Goal: Transaction & Acquisition: Purchase product/service

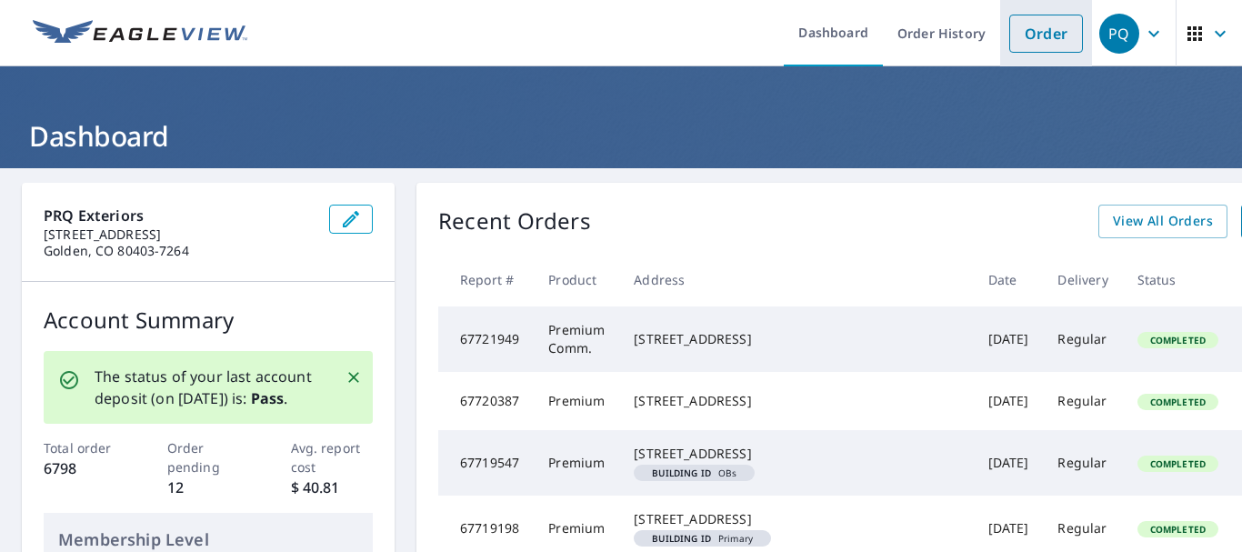
click at [1035, 44] on link "Order" at bounding box center [1046, 34] width 74 height 38
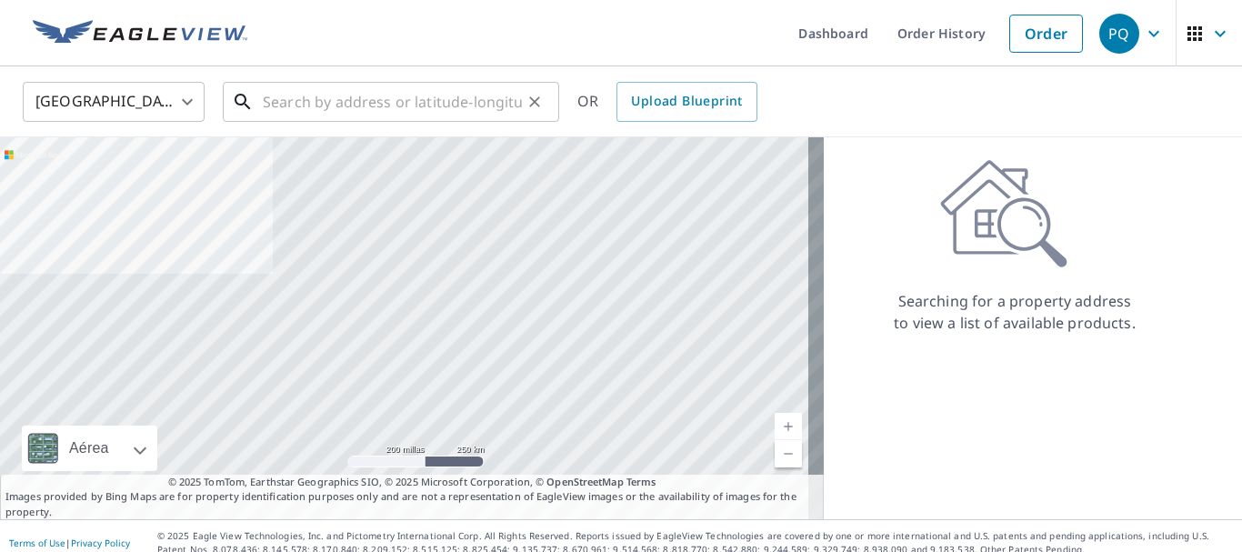
click at [388, 102] on input "text" at bounding box center [392, 101] width 259 height 51
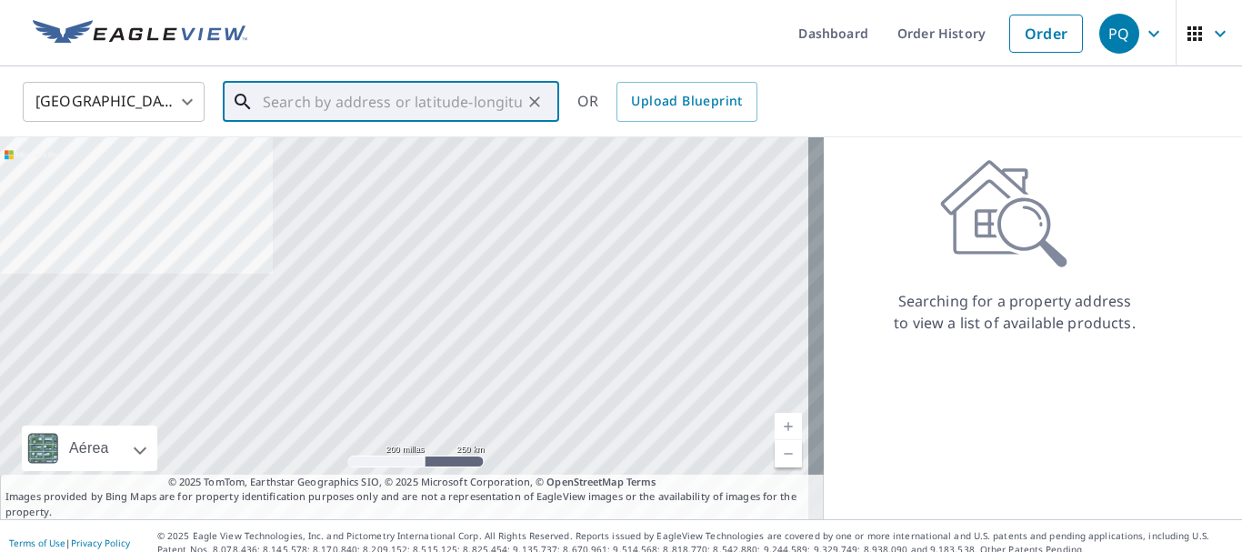
paste input "171 Rainbow Dr"
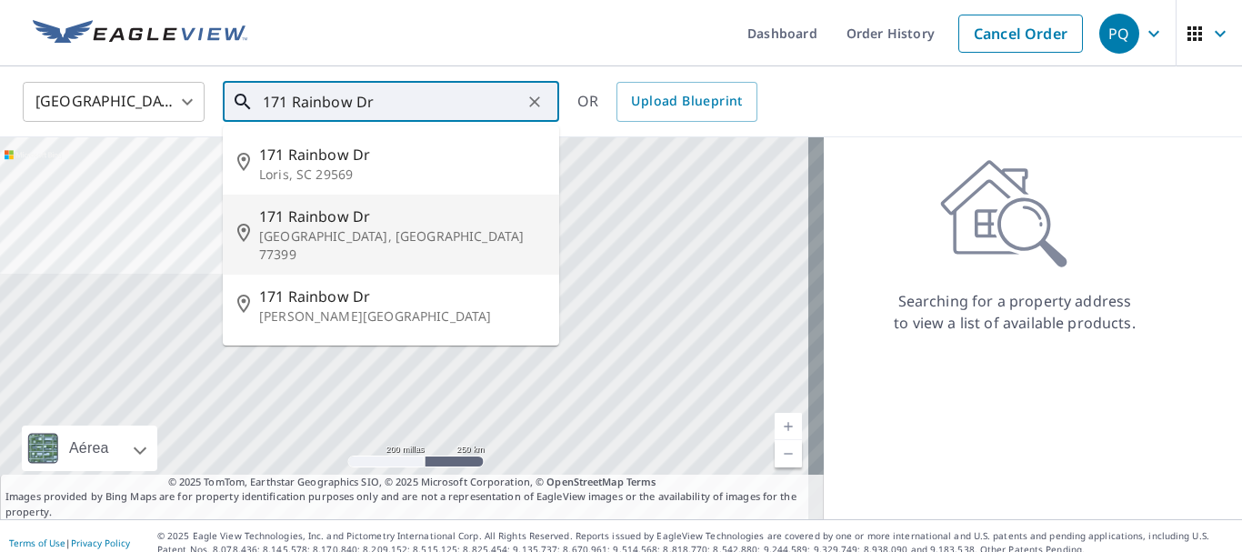
scroll to position [91, 0]
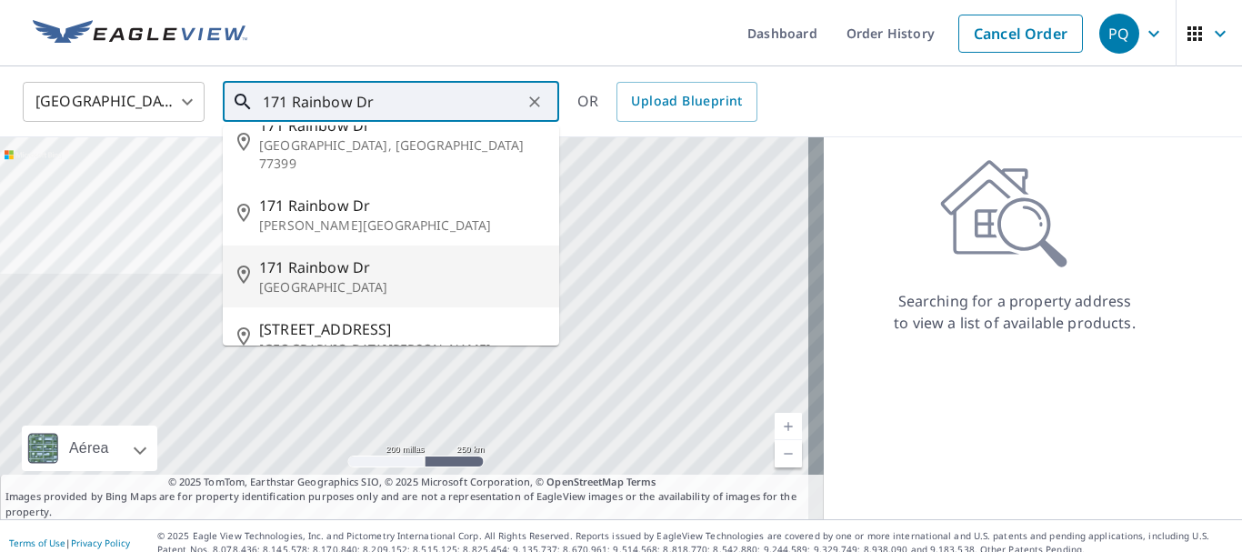
click at [382, 278] on p "[GEOGRAPHIC_DATA]" at bounding box center [402, 287] width 286 height 18
type input "[STREET_ADDRESS]"
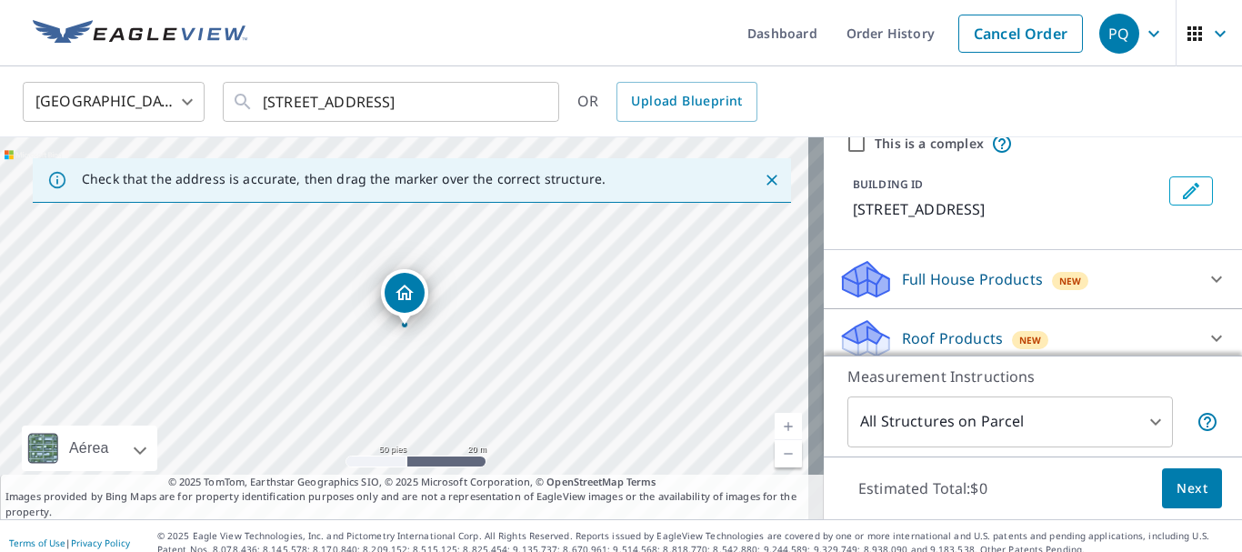
scroll to position [182, 0]
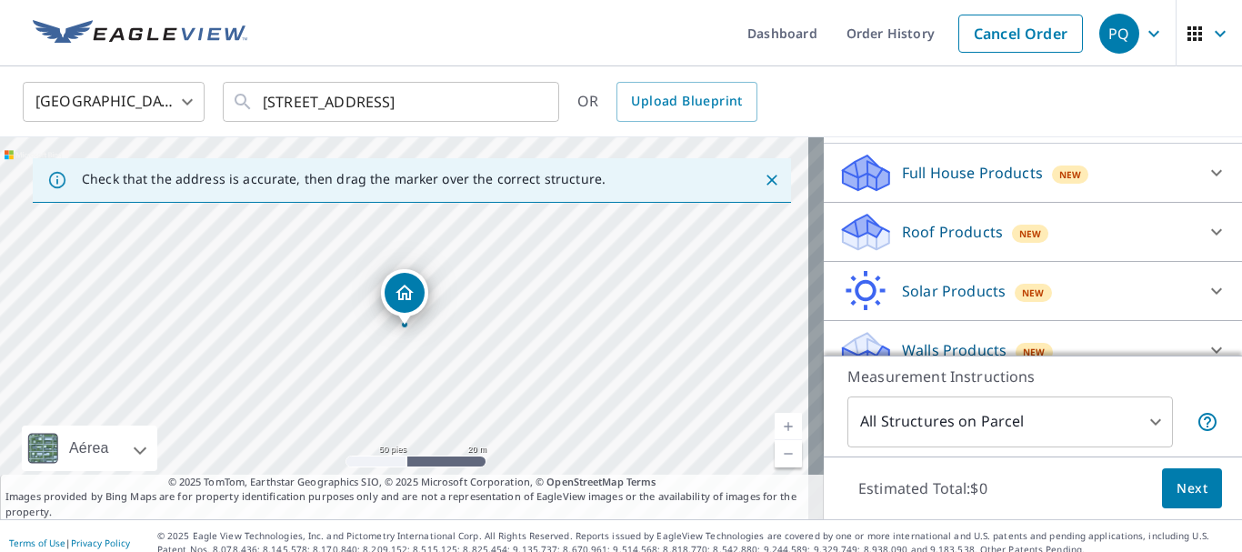
click at [945, 243] on p "Roof Products" at bounding box center [952, 232] width 101 height 22
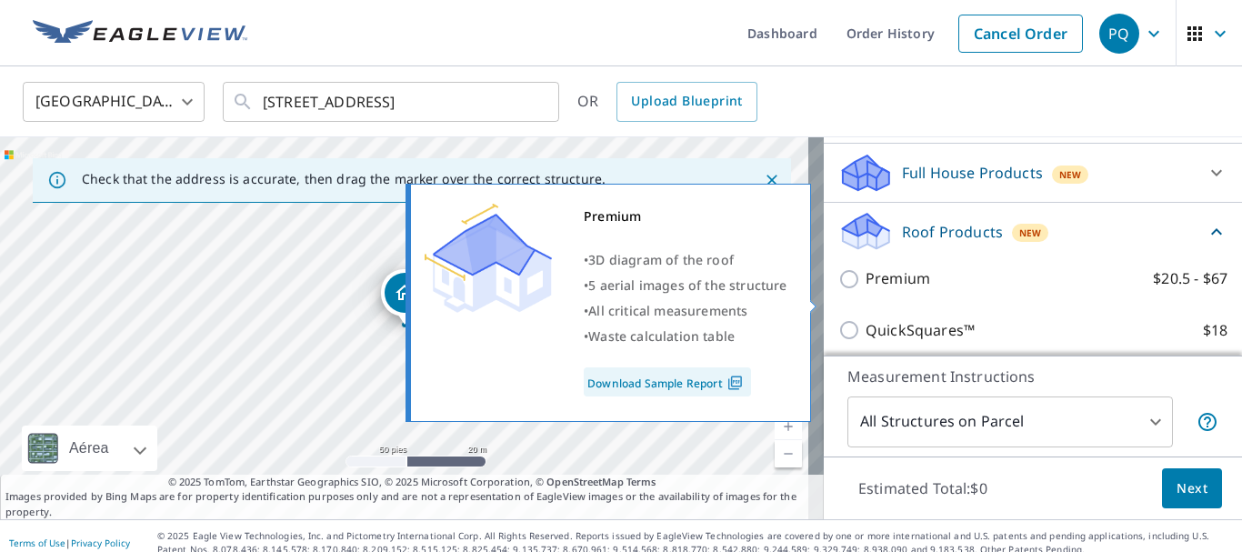
click at [838, 290] on input "Premium $20.5 - $67" at bounding box center [851, 279] width 27 height 22
checkbox input "true"
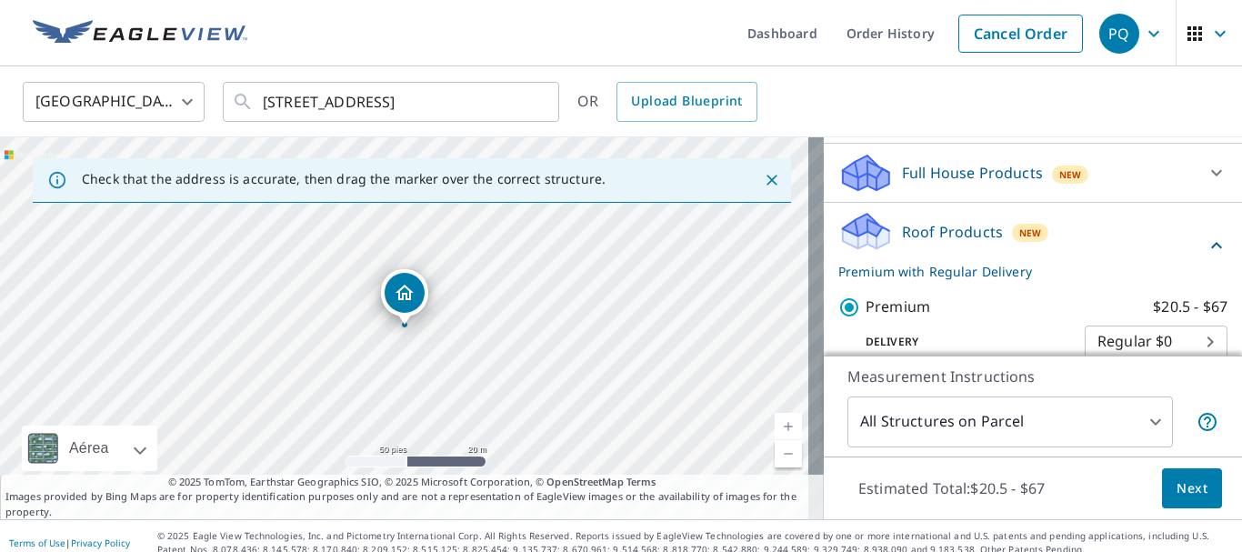
scroll to position [273, 0]
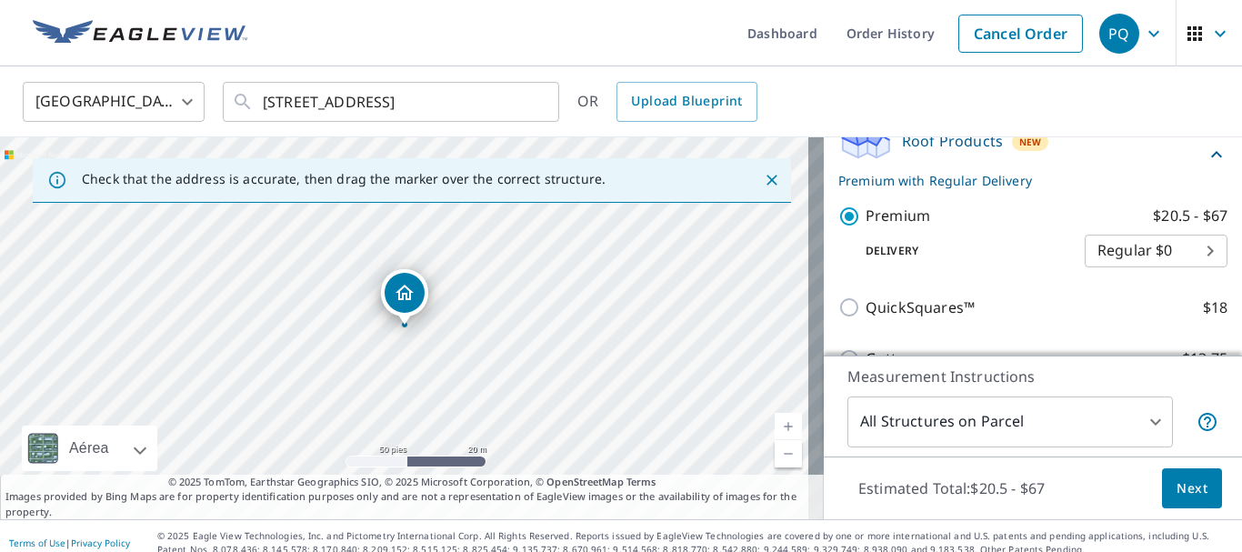
click at [1177, 490] on span "Next" at bounding box center [1192, 488] width 31 height 23
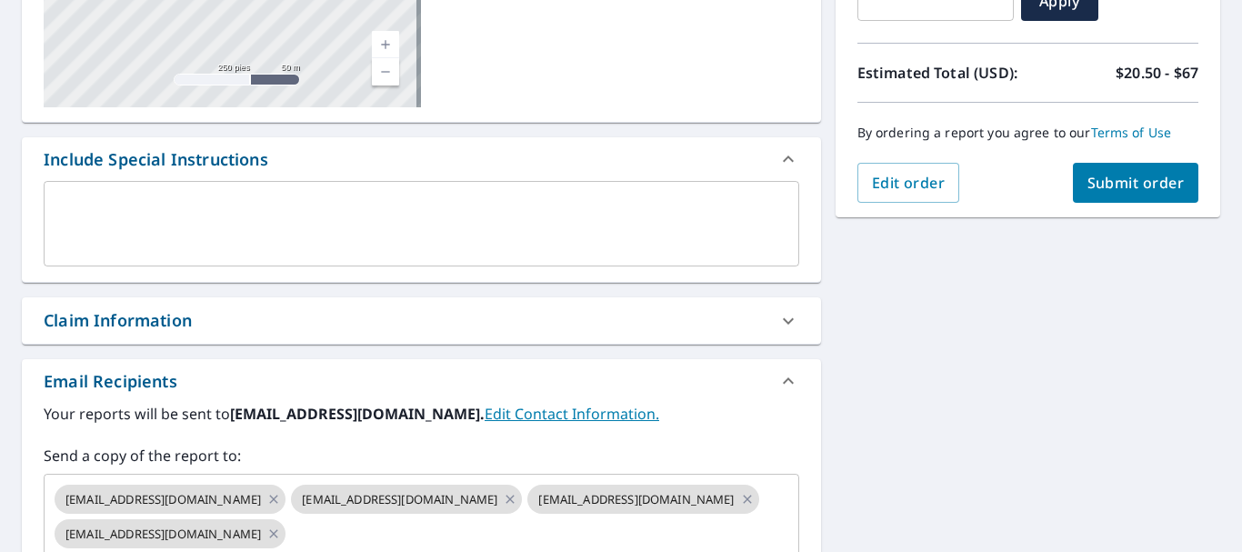
scroll to position [364, 0]
click at [169, 330] on div "Claim Information" at bounding box center [118, 319] width 148 height 25
checkbox input "true"
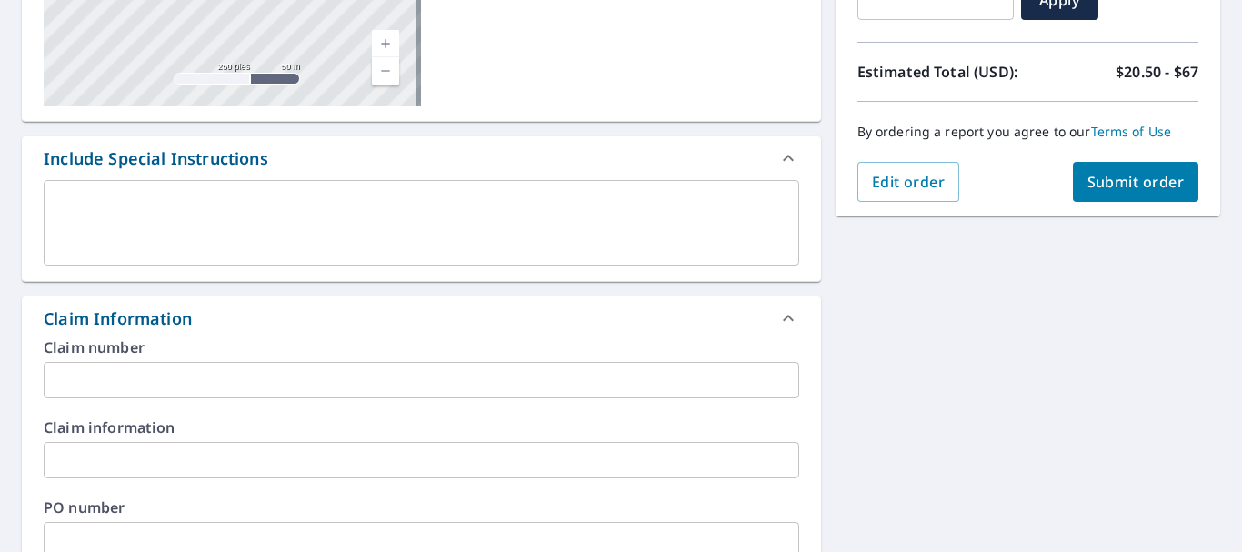
click at [171, 376] on input "text" at bounding box center [422, 380] width 756 height 36
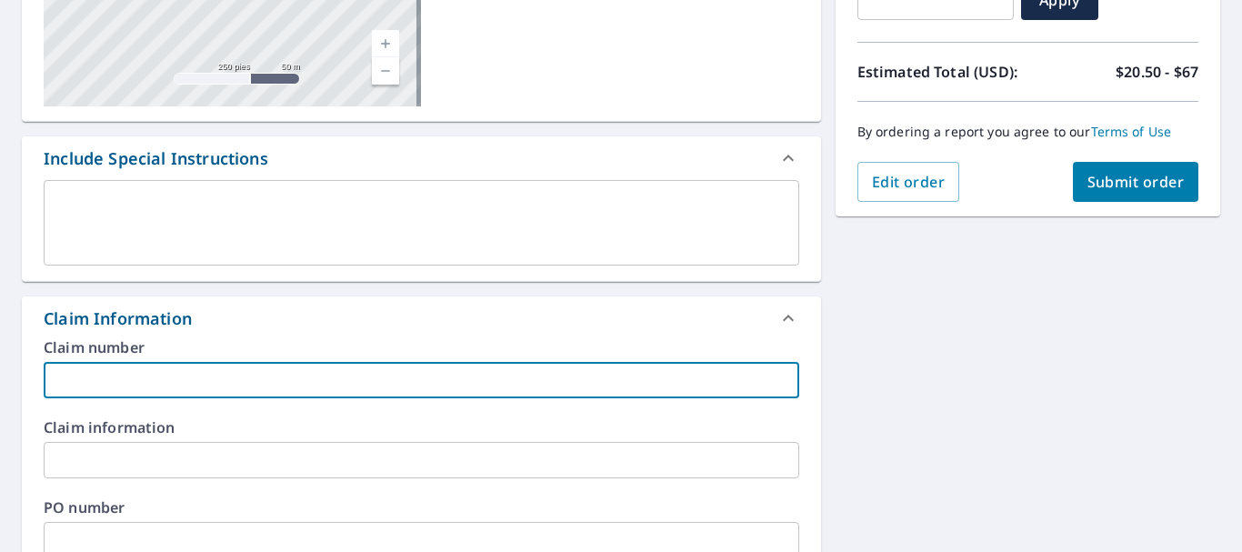
paste input "8811 [PERSON_NAME]"
type input "8811 [PERSON_NAME]"
checkbox input "true"
type input "8811 [PERSON_NAME]"
click at [1120, 191] on span "Submit order" at bounding box center [1136, 182] width 97 height 20
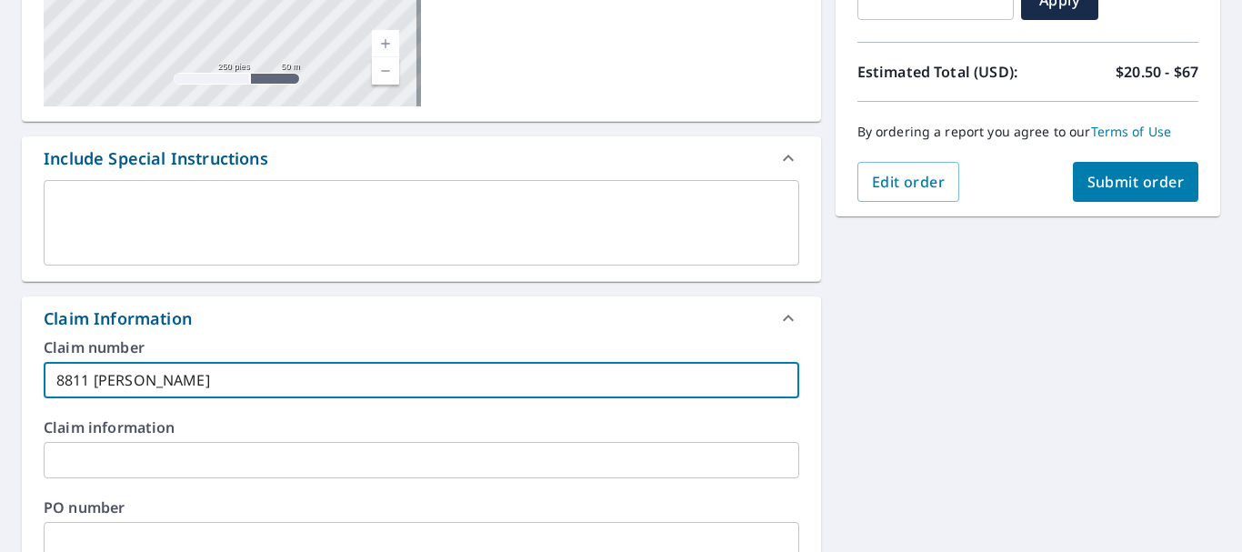
checkbox input "true"
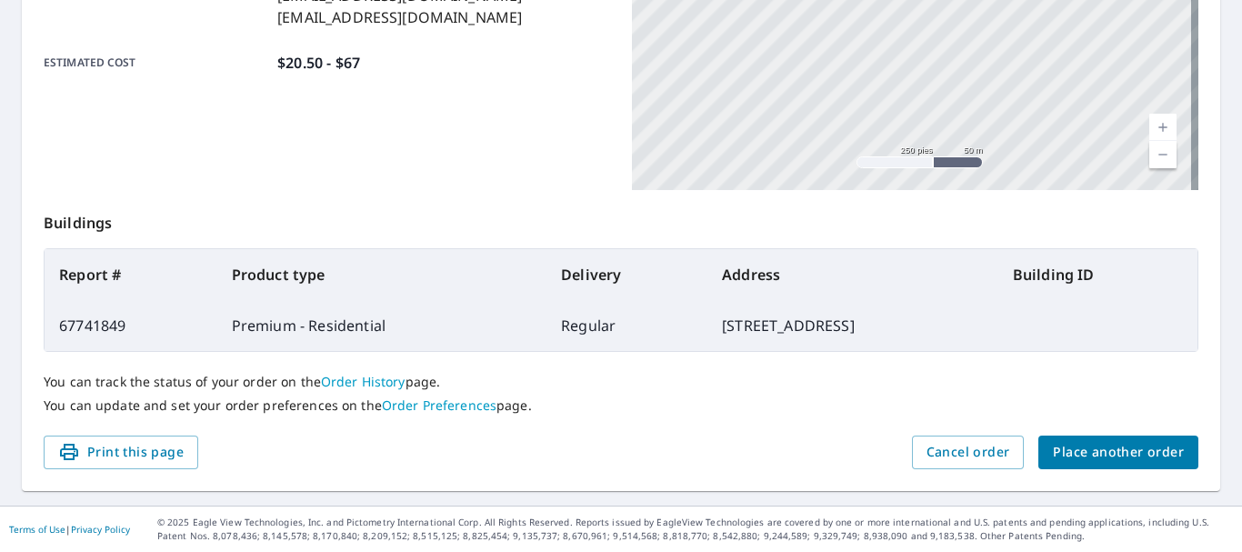
click at [1128, 464] on button "Place another order" at bounding box center [1118, 453] width 160 height 34
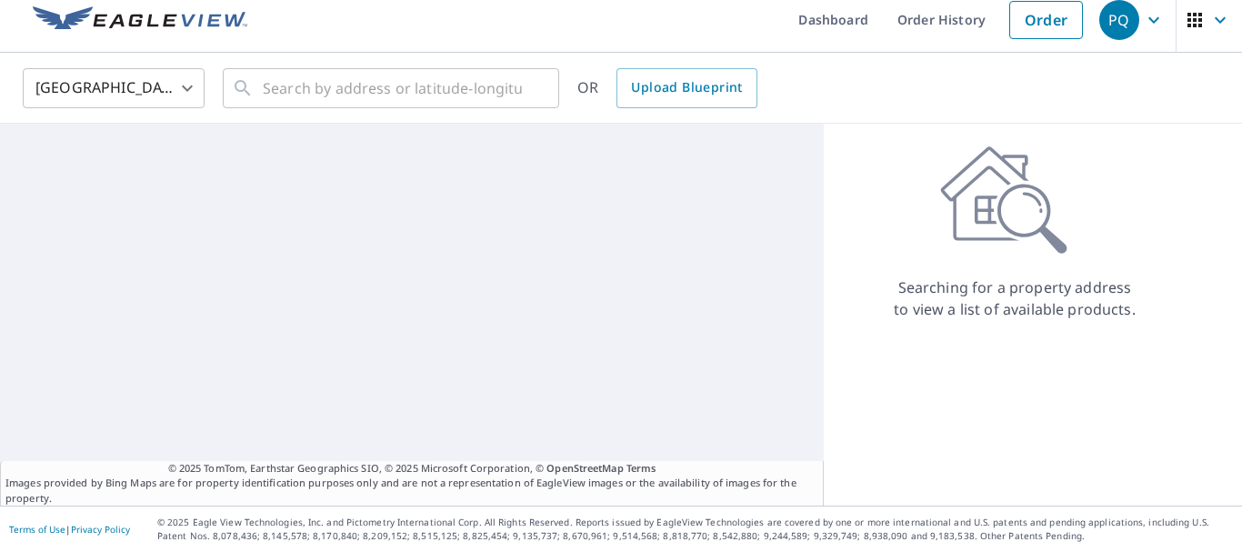
scroll to position [14, 0]
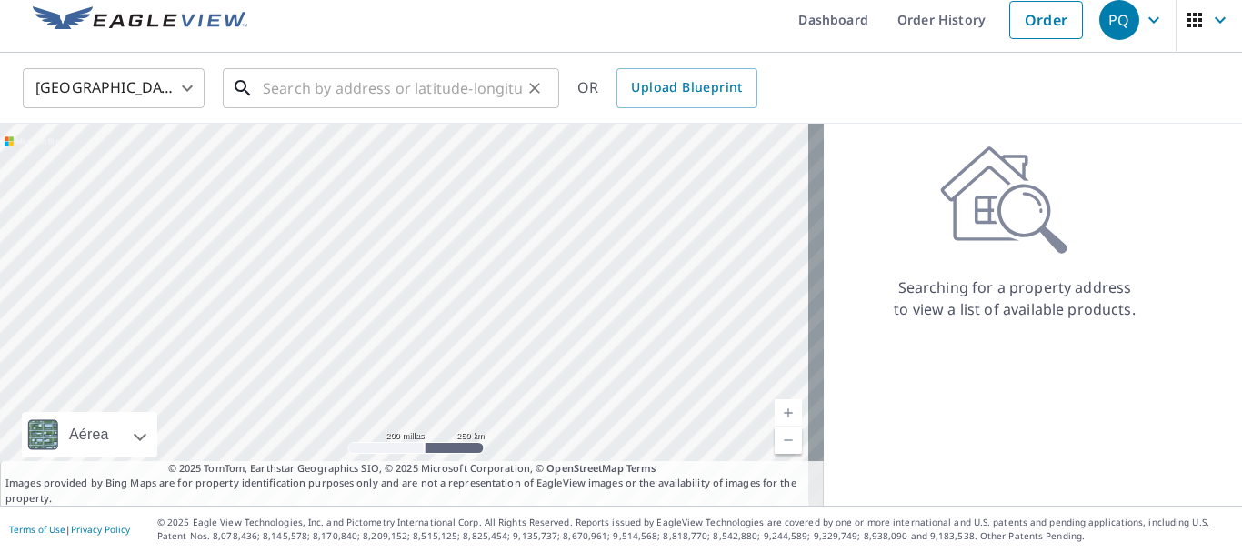
click at [326, 96] on input "text" at bounding box center [392, 88] width 259 height 51
click at [329, 88] on input "text" at bounding box center [392, 88] width 259 height 51
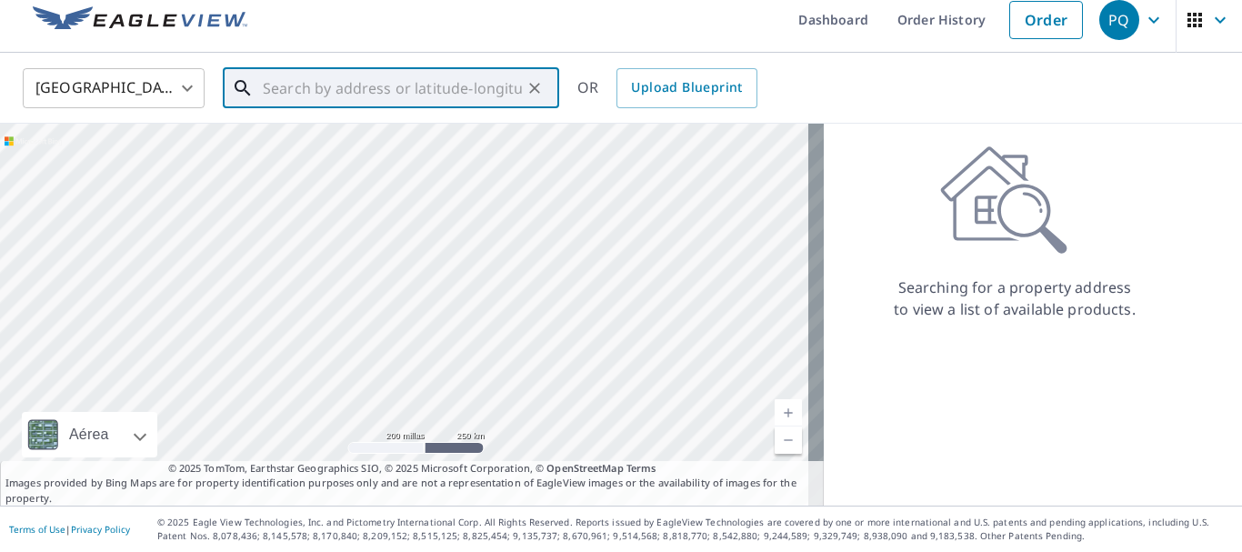
paste input "1152 [PERSON_NAME]"
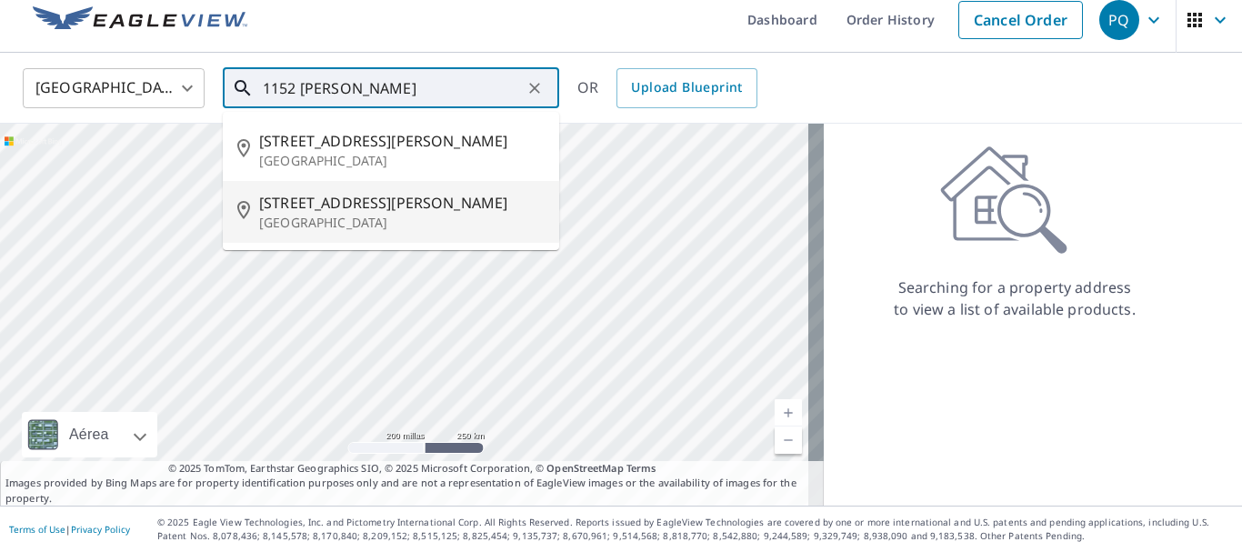
click at [348, 209] on span "[STREET_ADDRESS][PERSON_NAME]" at bounding box center [402, 203] width 286 height 22
type input "[STREET_ADDRESS][PERSON_NAME]"
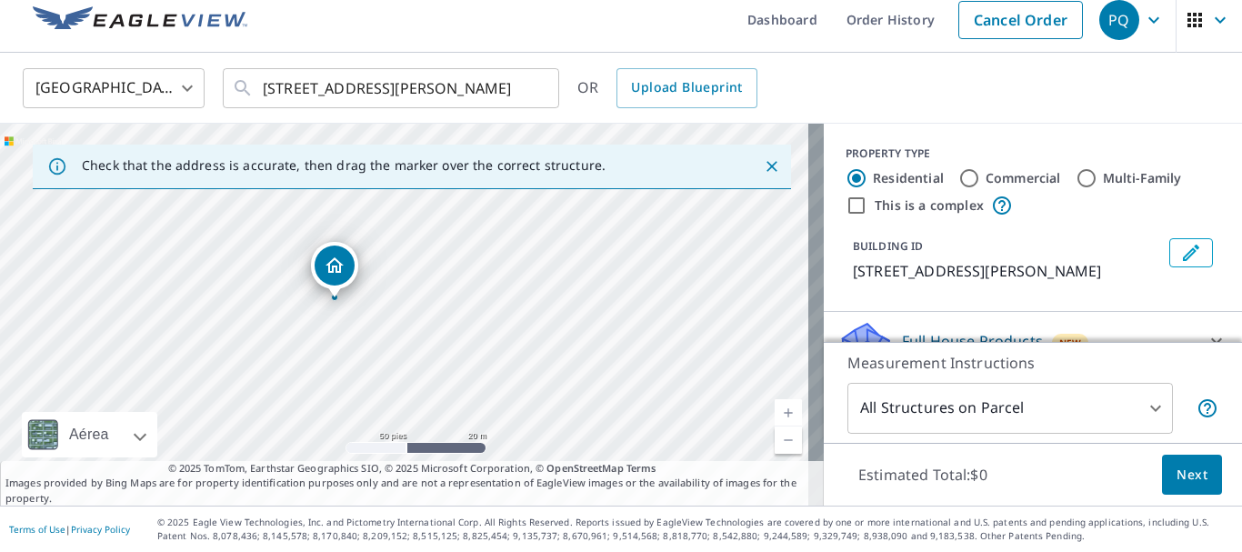
drag, startPoint x: 515, startPoint y: 256, endPoint x: 446, endPoint y: 240, distance: 70.8
click at [446, 240] on div "[STREET_ADDRESS][PERSON_NAME]" at bounding box center [412, 315] width 824 height 382
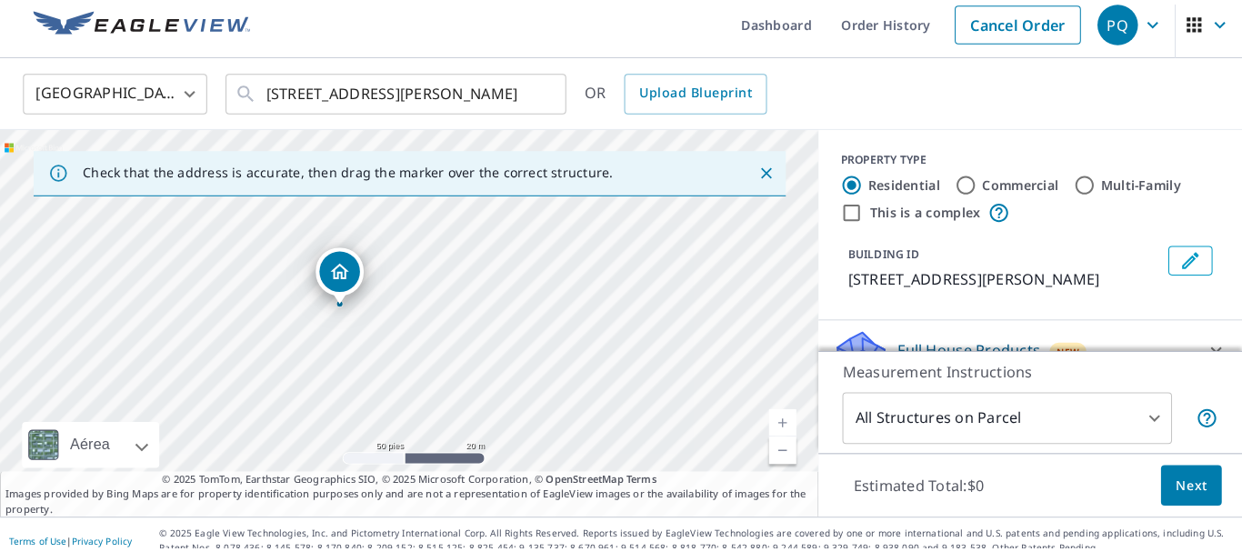
scroll to position [182, 0]
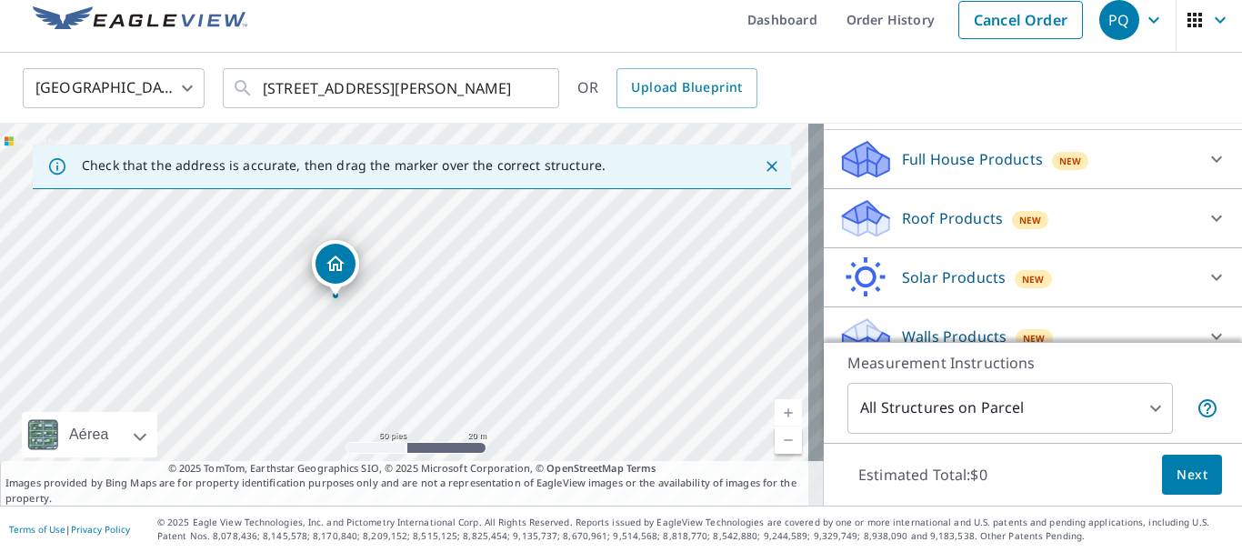
click at [928, 229] on p "Roof Products" at bounding box center [952, 218] width 101 height 22
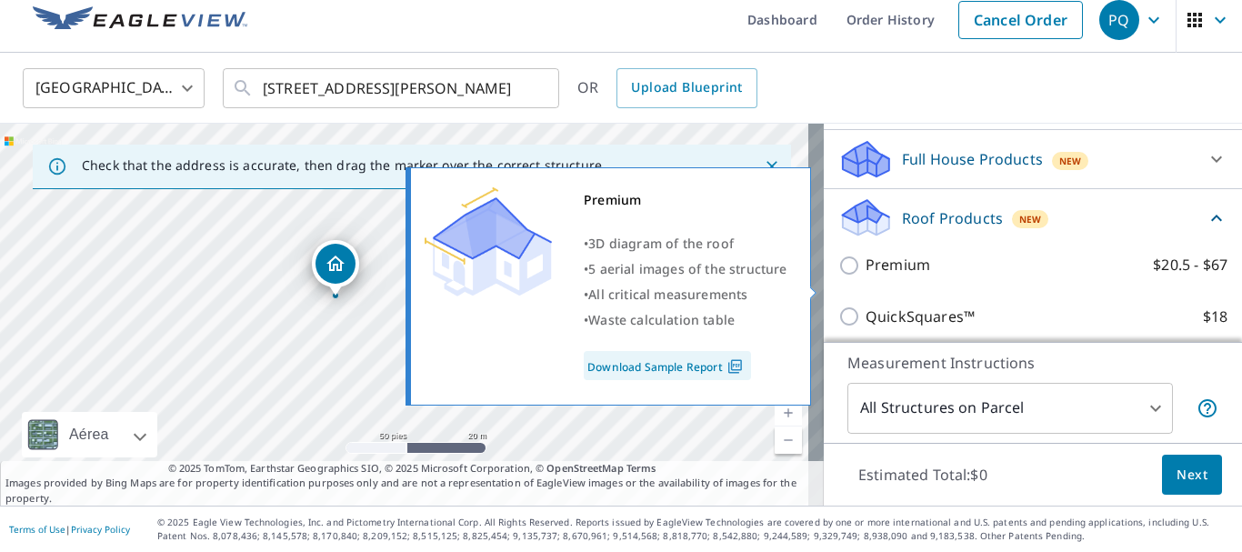
click at [838, 276] on input "Premium $20.5 - $67" at bounding box center [851, 266] width 27 height 22
checkbox input "true"
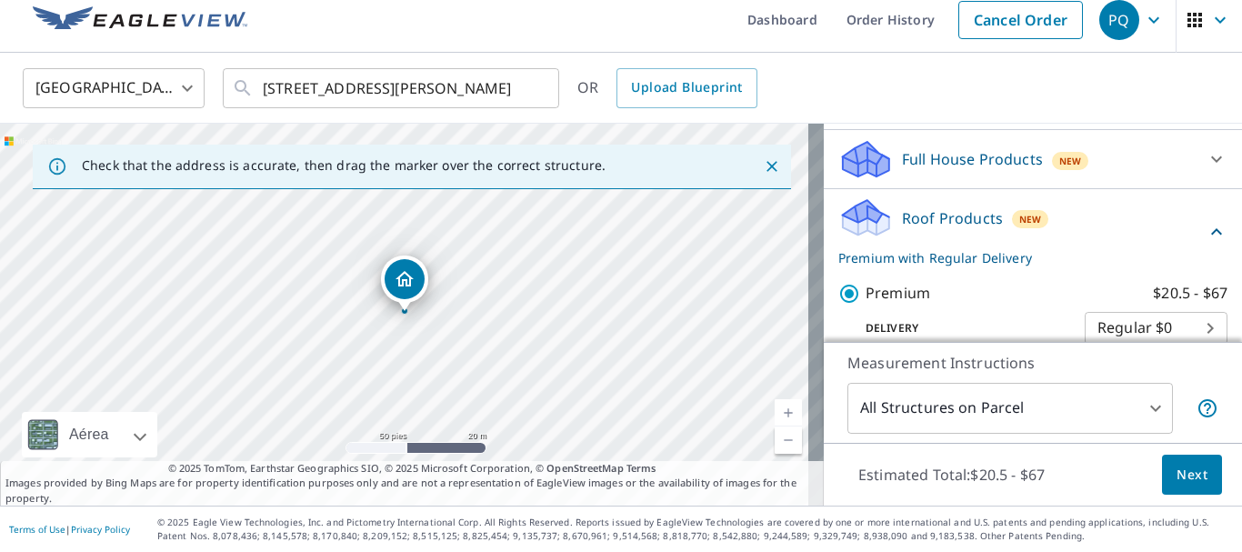
click at [1183, 466] on span "Next" at bounding box center [1192, 475] width 31 height 23
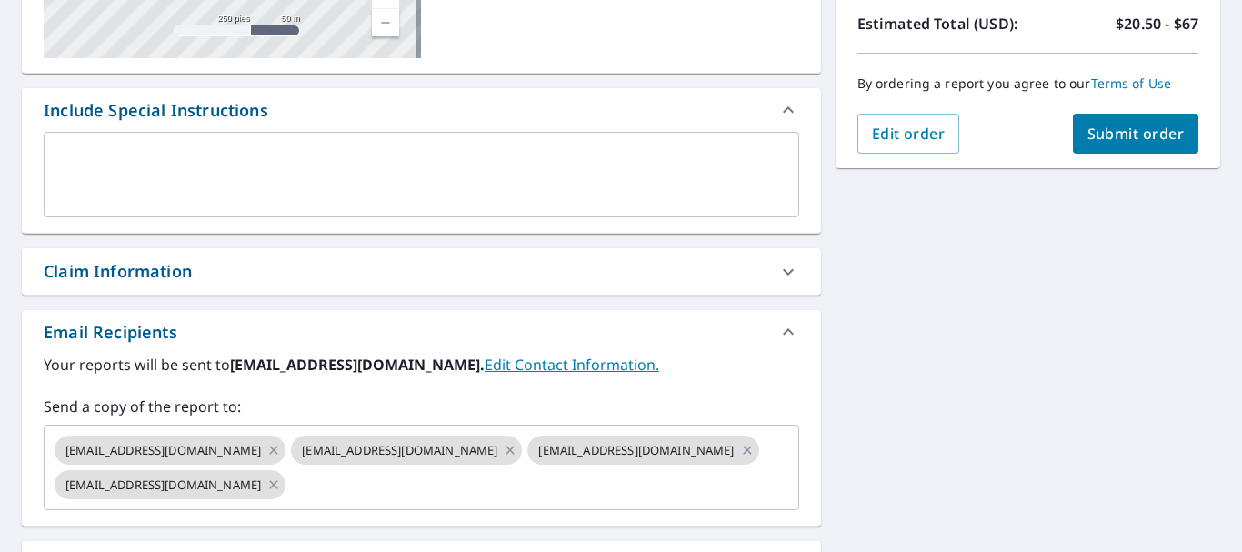
scroll to position [468, 0]
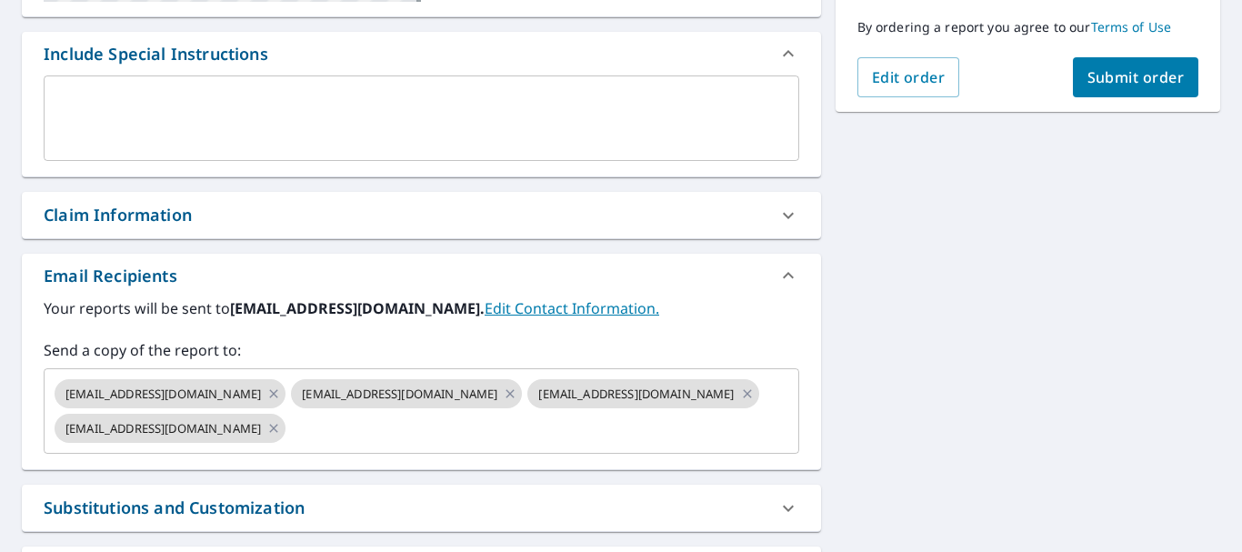
click at [160, 192] on div "Claim Information" at bounding box center [421, 215] width 799 height 46
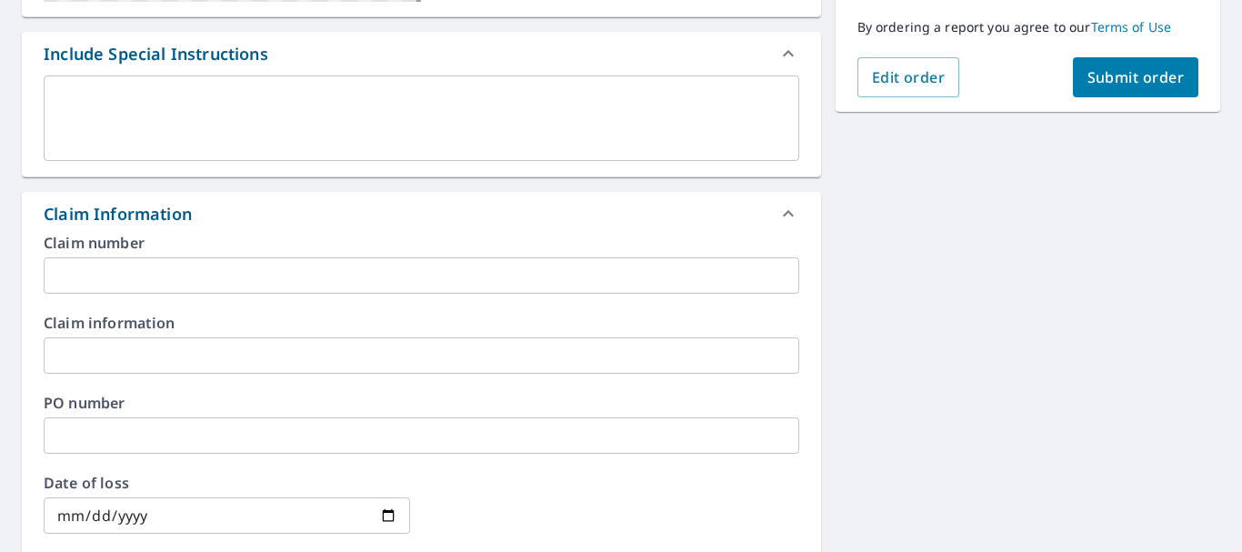
click at [176, 219] on div "Claim Information" at bounding box center [118, 214] width 148 height 25
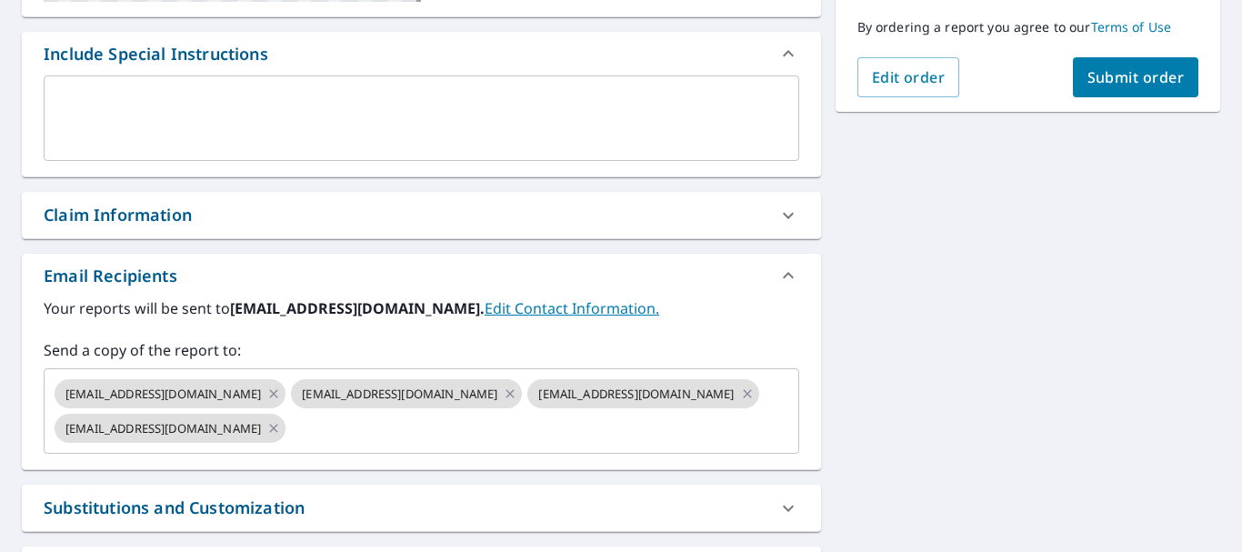
click at [176, 219] on div "Claim Information" at bounding box center [118, 215] width 148 height 25
checkbox input "true"
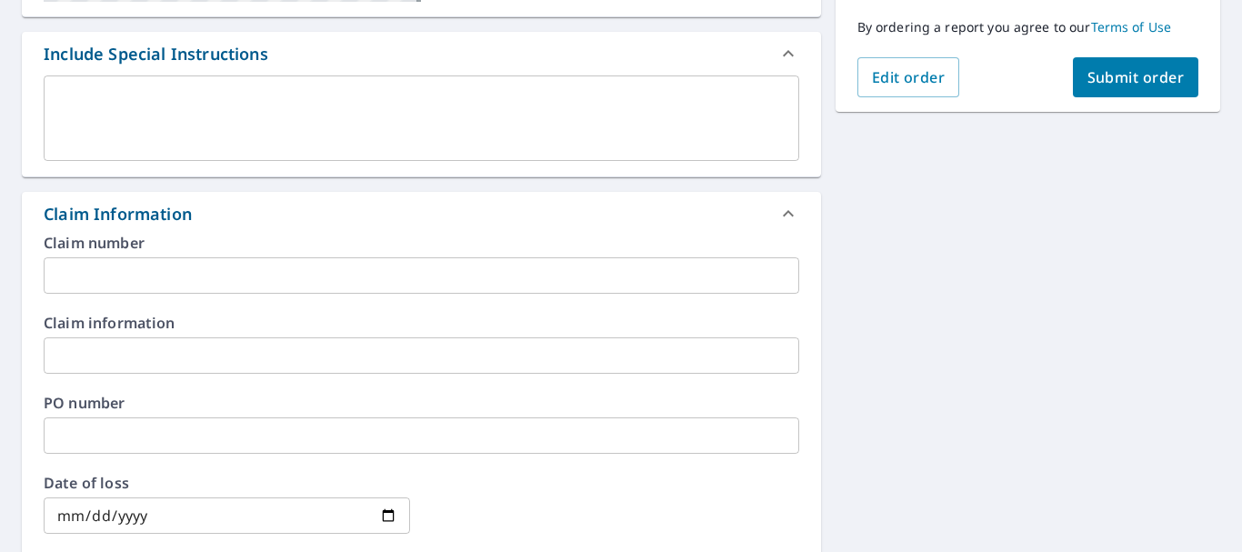
click at [164, 272] on input "text" at bounding box center [422, 275] width 756 height 36
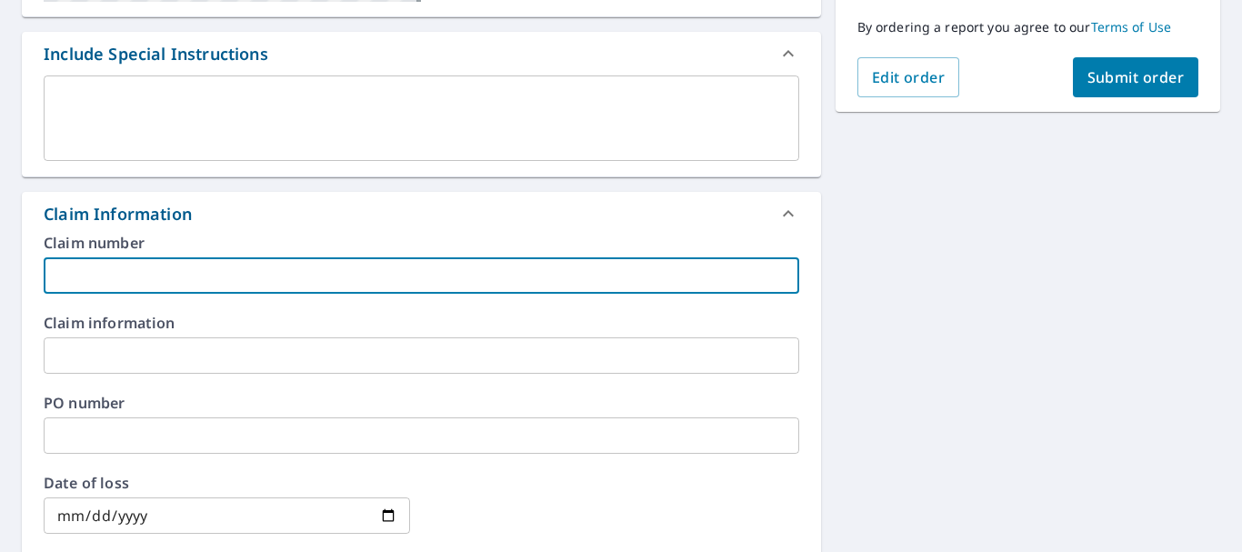
paste input "8880 [PERSON_NAME][DATE]"
type input "8880 [PERSON_NAME][DATE]"
checkbox input "true"
type input "8880 [PERSON_NAME][DATE]"
click at [916, 344] on div "[STREET_ADDRESS][PERSON_NAME] Aérea Carretera Un mapa de carreteras estándar Aé…" at bounding box center [621, 393] width 1242 height 1386
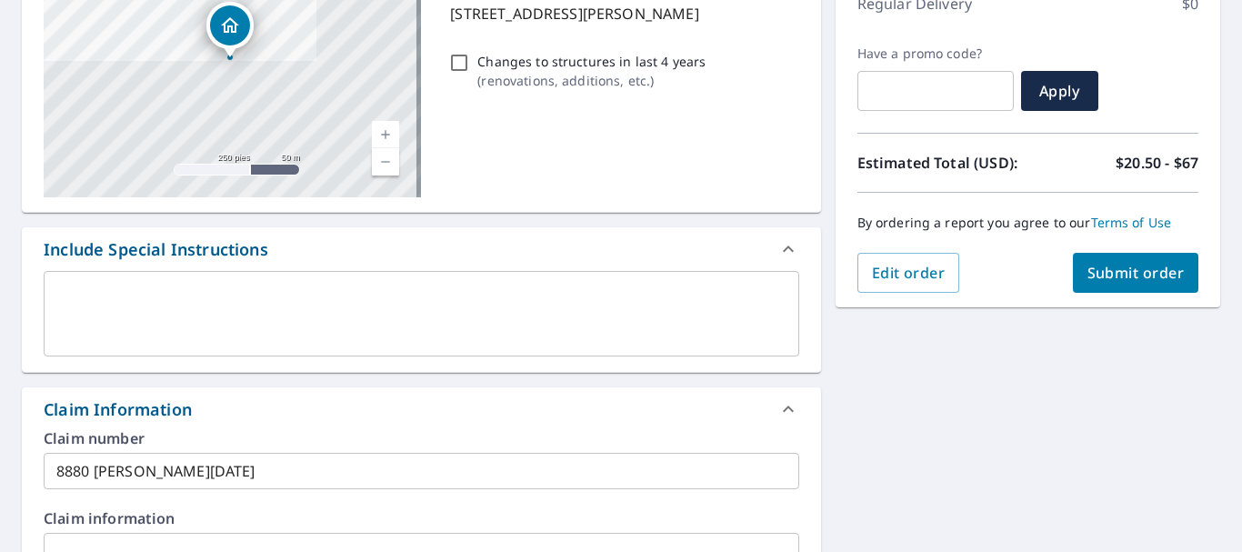
scroll to position [286, 0]
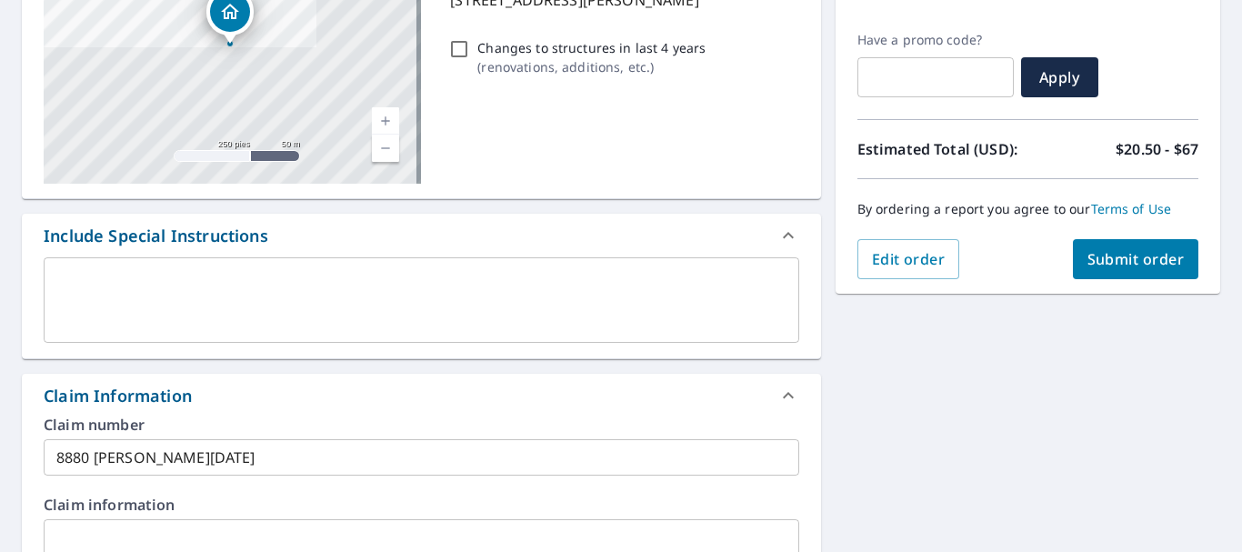
click at [1108, 265] on span "Submit order" at bounding box center [1136, 259] width 97 height 20
checkbox input "true"
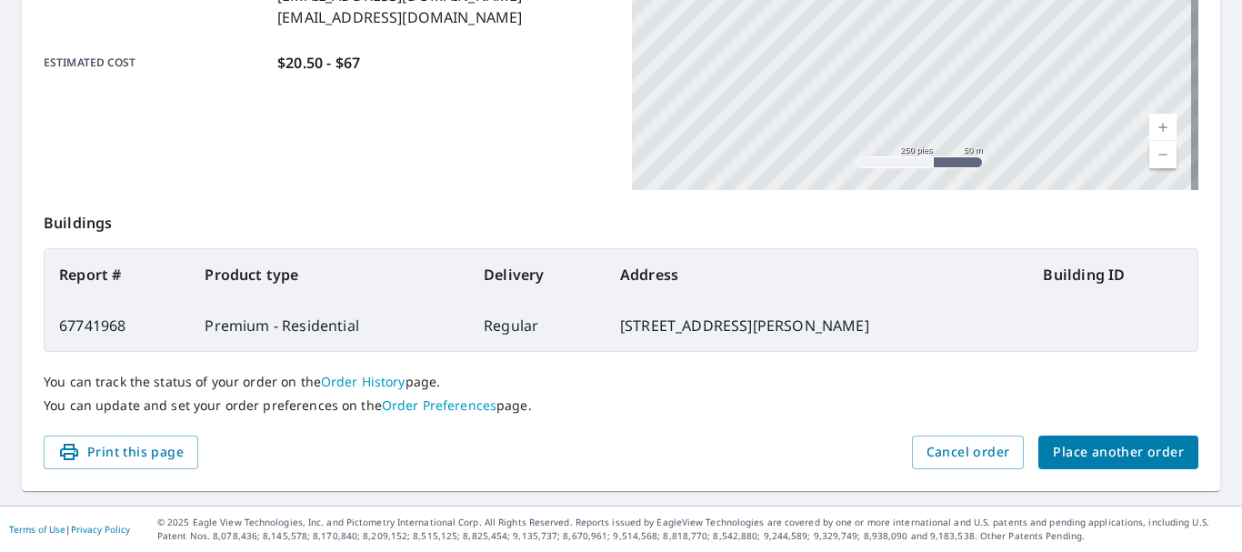
click at [1105, 443] on span "Place another order" at bounding box center [1118, 452] width 131 height 23
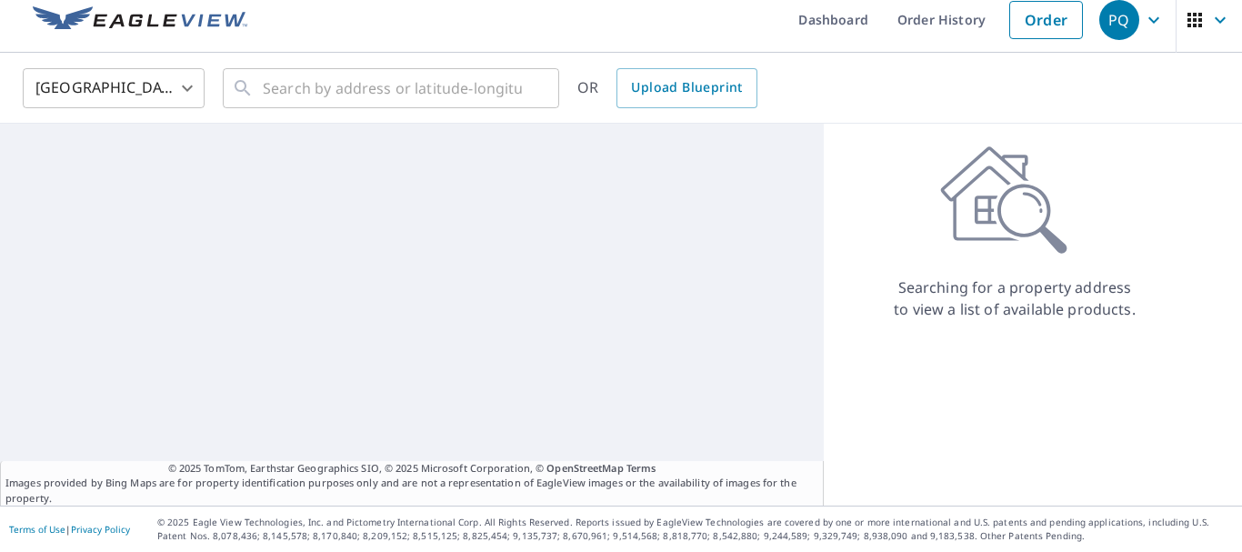
scroll to position [14, 0]
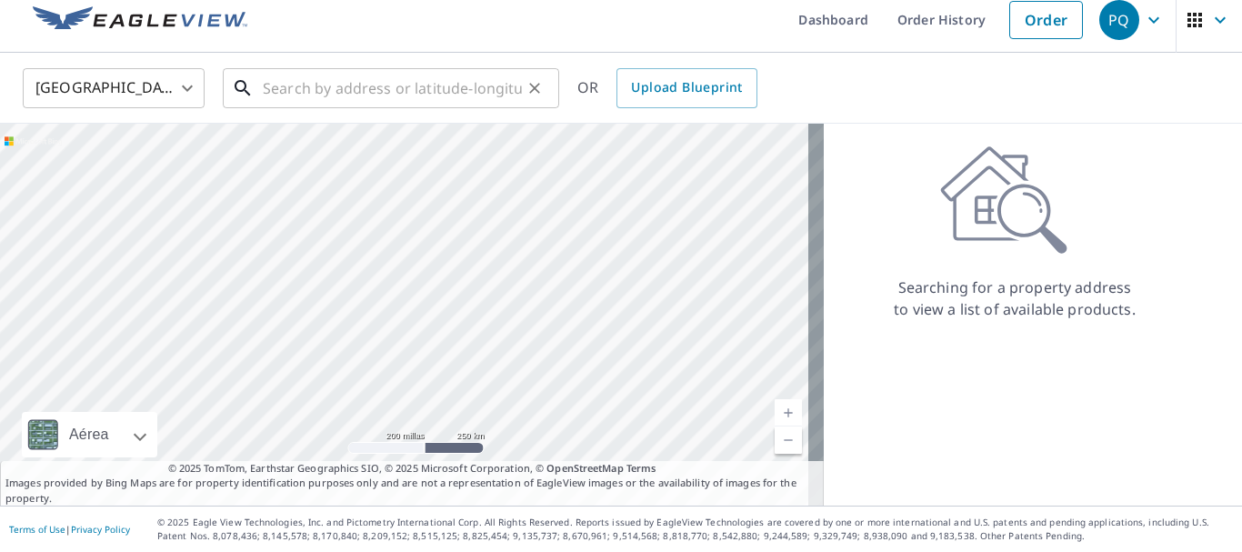
click at [357, 98] on input "text" at bounding box center [392, 88] width 259 height 51
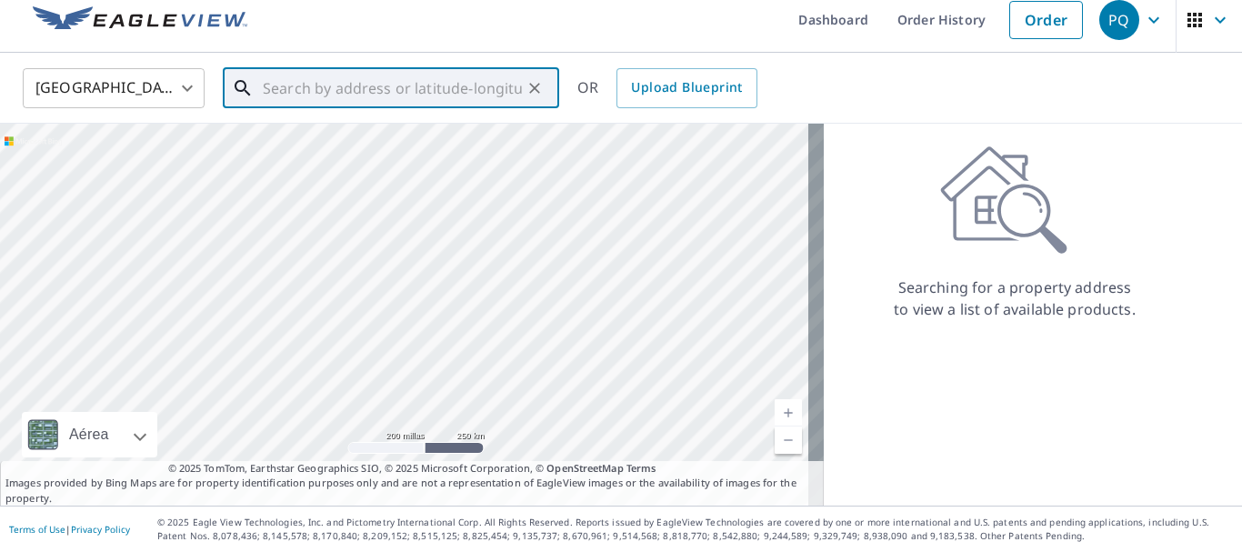
paste input "[STREET_ADDRESS][PERSON_NAME]"
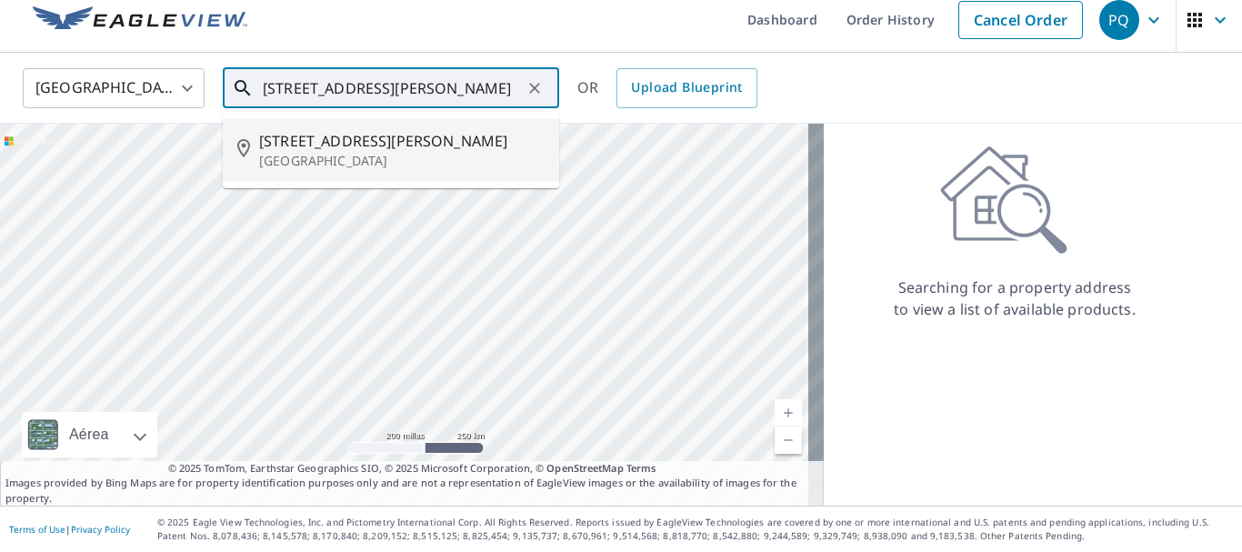
click at [359, 145] on span "[STREET_ADDRESS][PERSON_NAME]" at bounding box center [402, 141] width 286 height 22
type input "[STREET_ADDRESS][PERSON_NAME]"
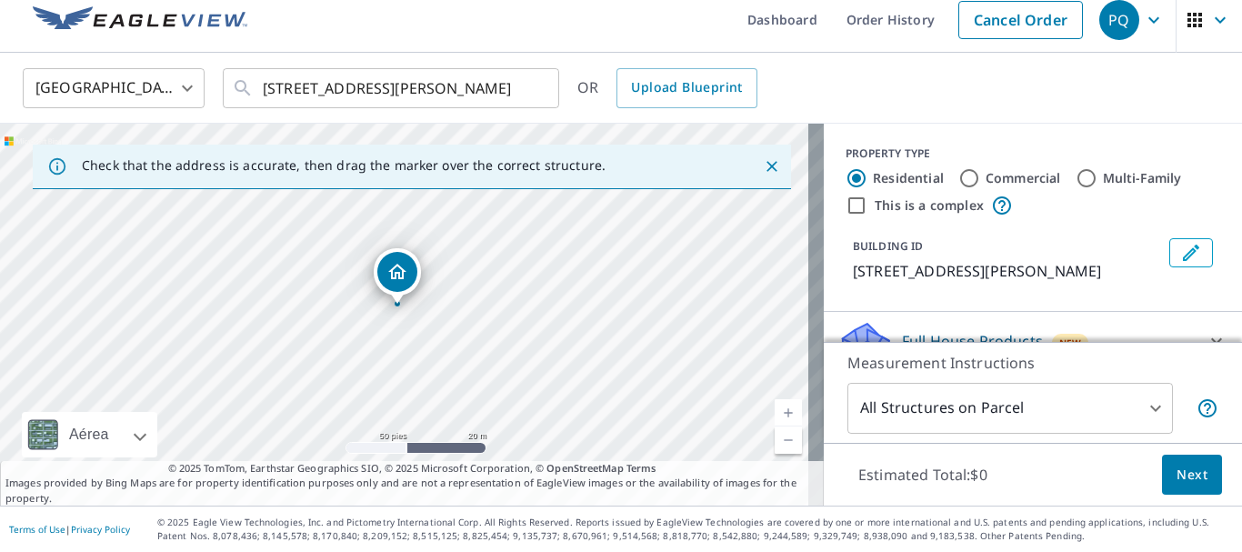
drag, startPoint x: 521, startPoint y: 264, endPoint x: 413, endPoint y: 362, distance: 146.1
click at [413, 362] on div "[STREET_ADDRESS][PERSON_NAME]" at bounding box center [412, 315] width 824 height 382
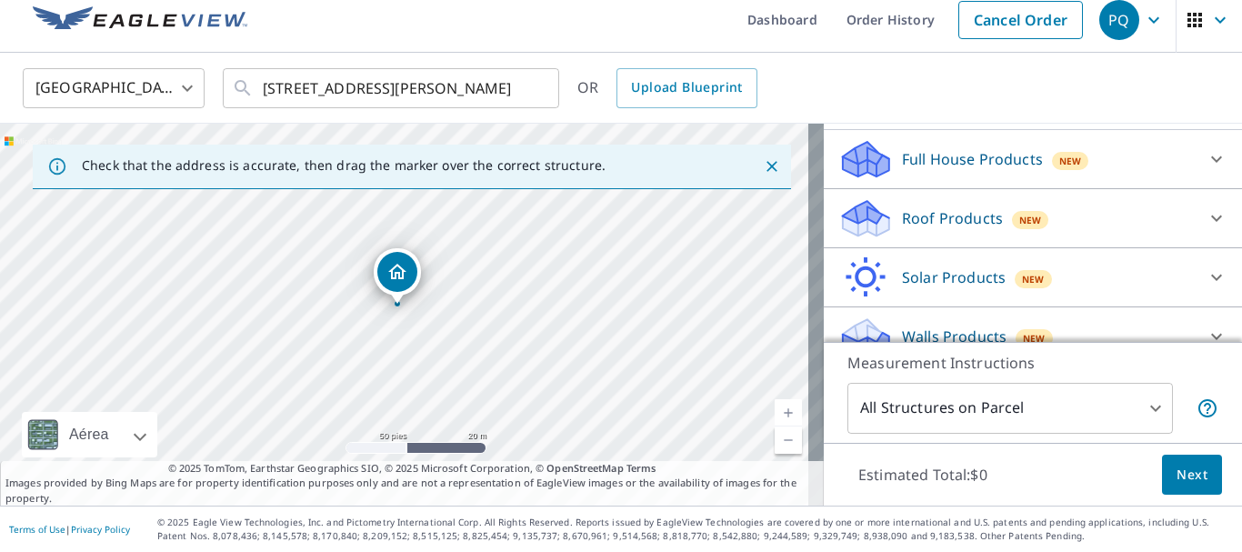
click at [944, 217] on p "Roof Products" at bounding box center [952, 218] width 101 height 22
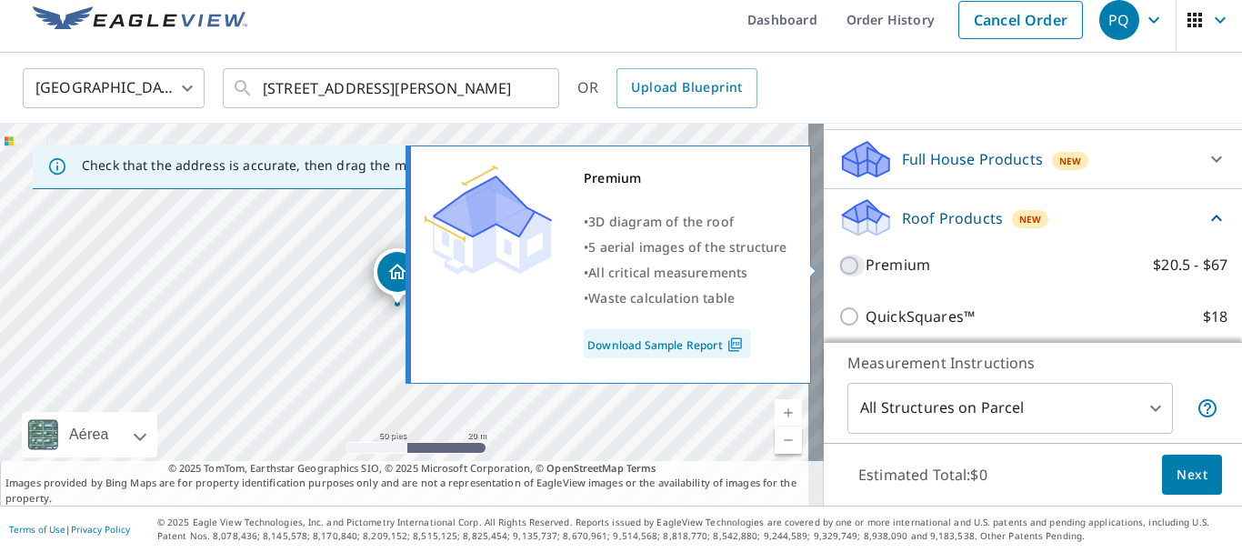
click at [838, 266] on input "Premium $20.5 - $67" at bounding box center [851, 266] width 27 height 22
checkbox input "true"
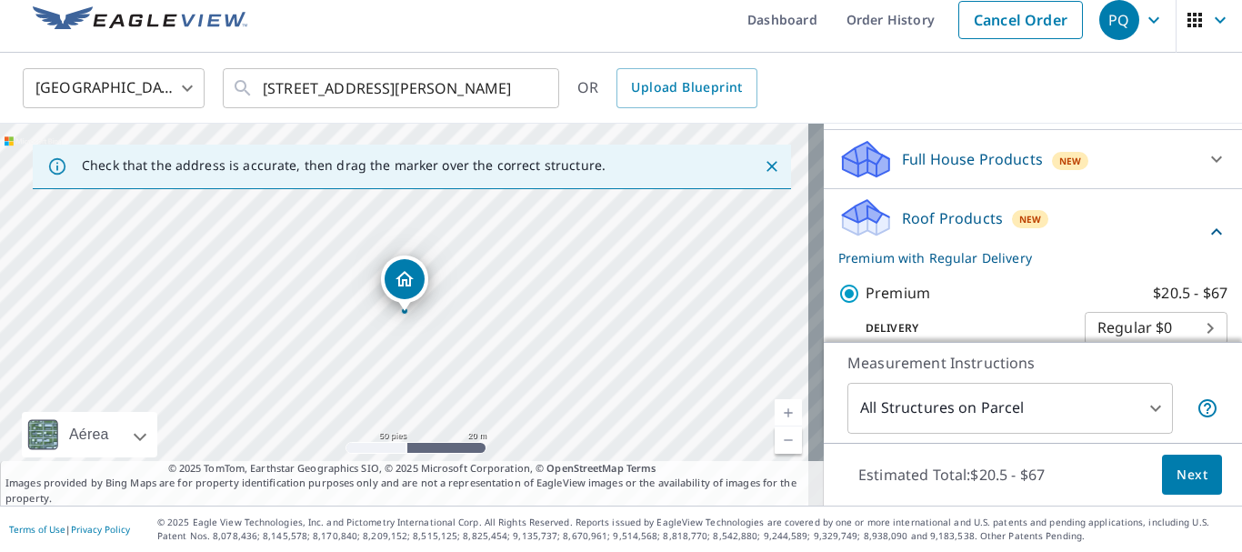
click at [1189, 486] on button "Next" at bounding box center [1192, 475] width 60 height 41
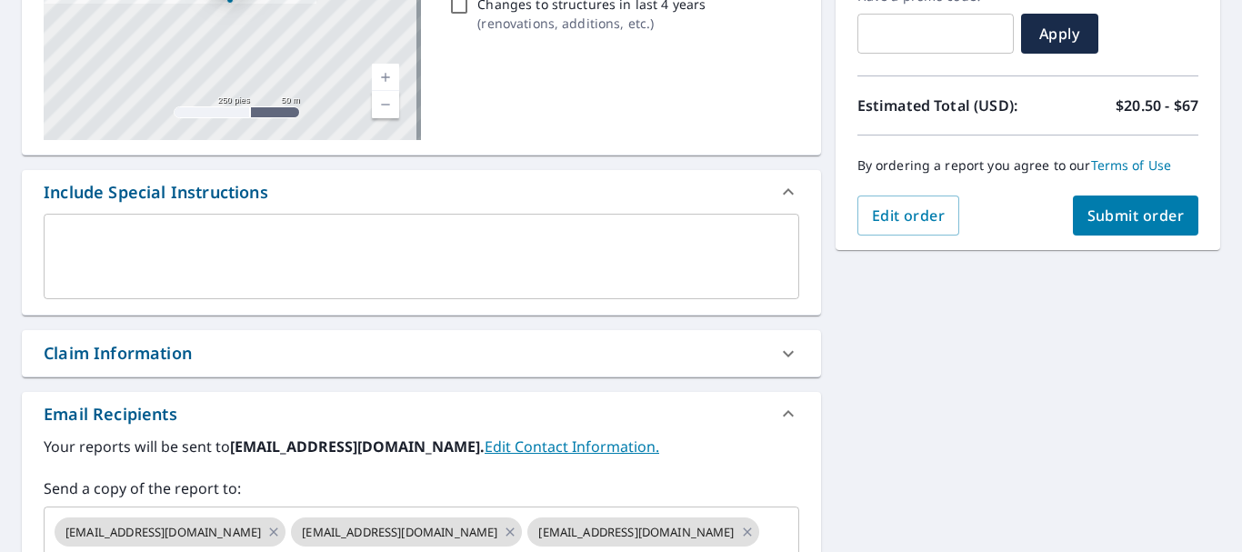
scroll to position [377, 0]
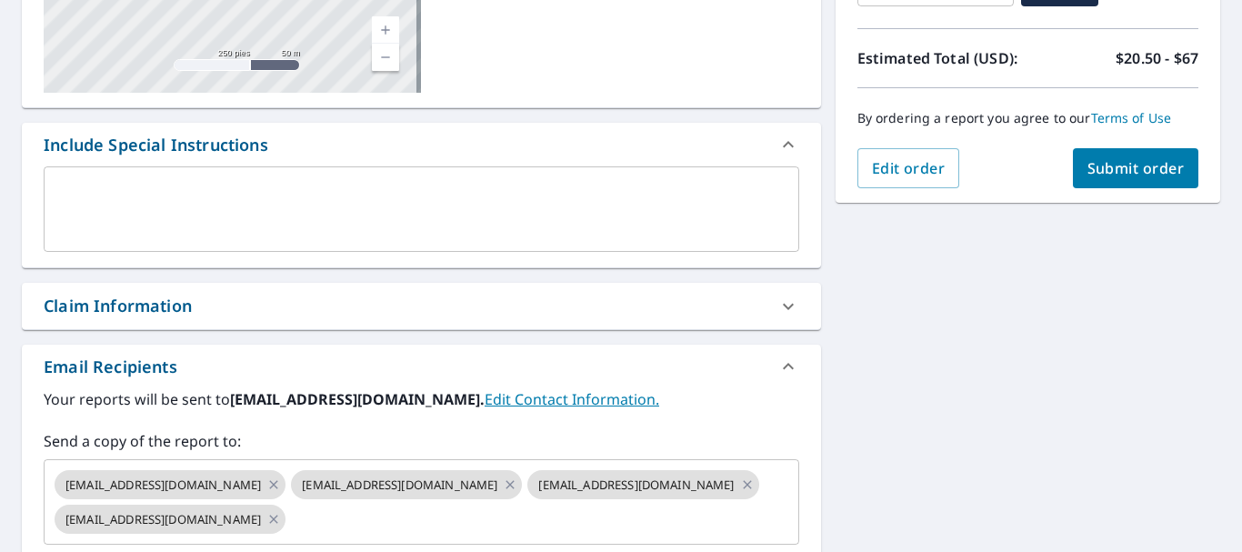
click at [134, 304] on div "Claim Information" at bounding box center [118, 306] width 148 height 25
checkbox input "true"
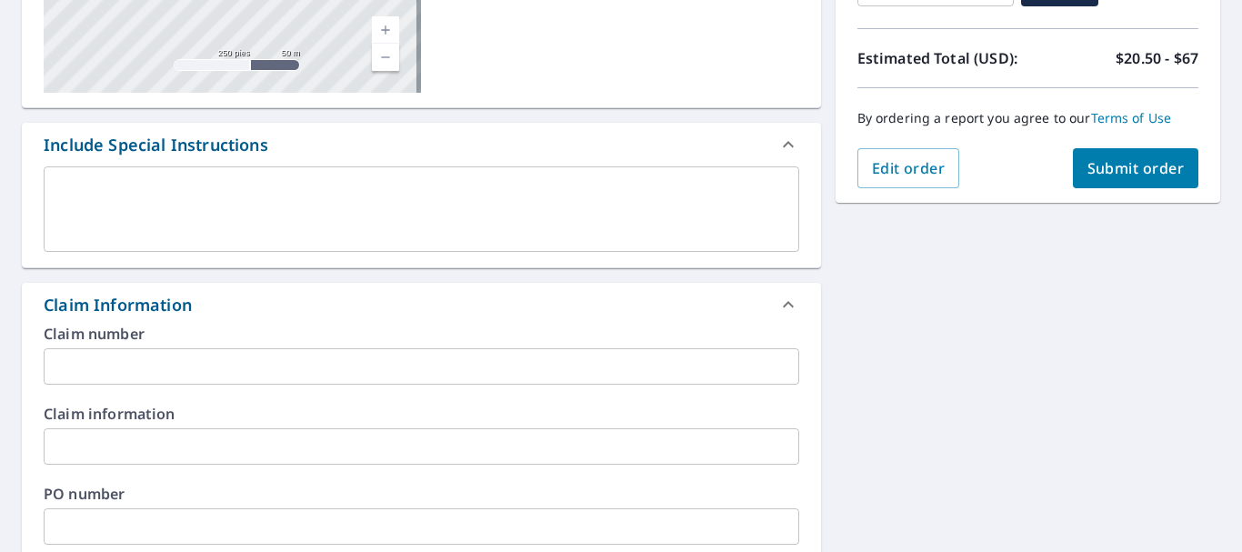
click at [157, 350] on input "text" at bounding box center [422, 366] width 756 height 36
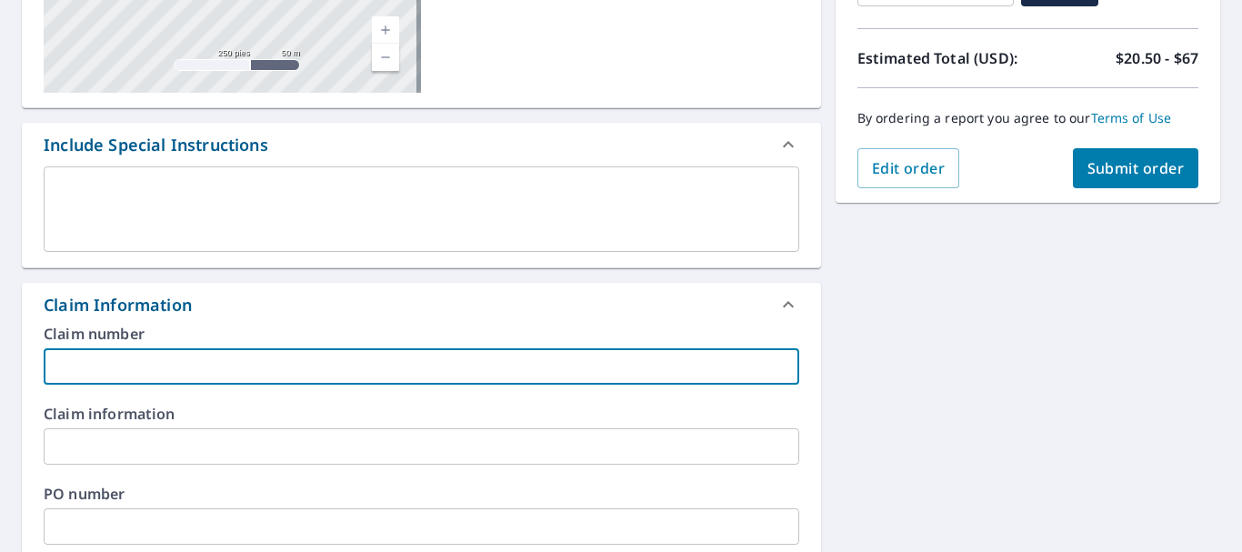
paste input "8766 [PERSON_NAME]"
type input "8766 [PERSON_NAME]"
checkbox input "true"
type input "8766 [PERSON_NAME]"
click at [1088, 171] on span "Submit order" at bounding box center [1136, 168] width 97 height 20
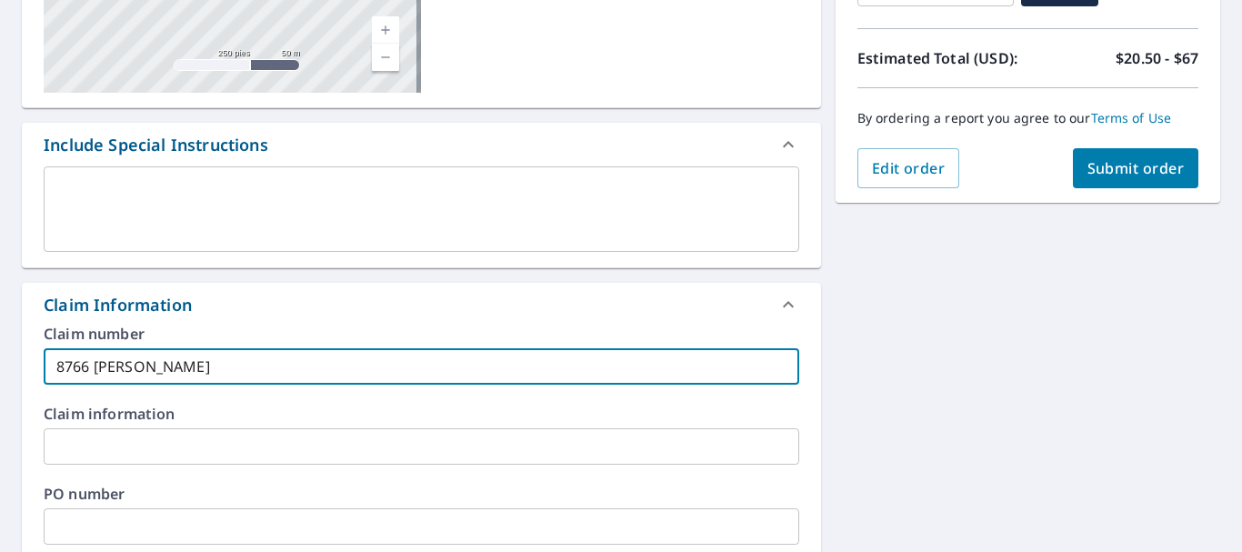
checkbox input "true"
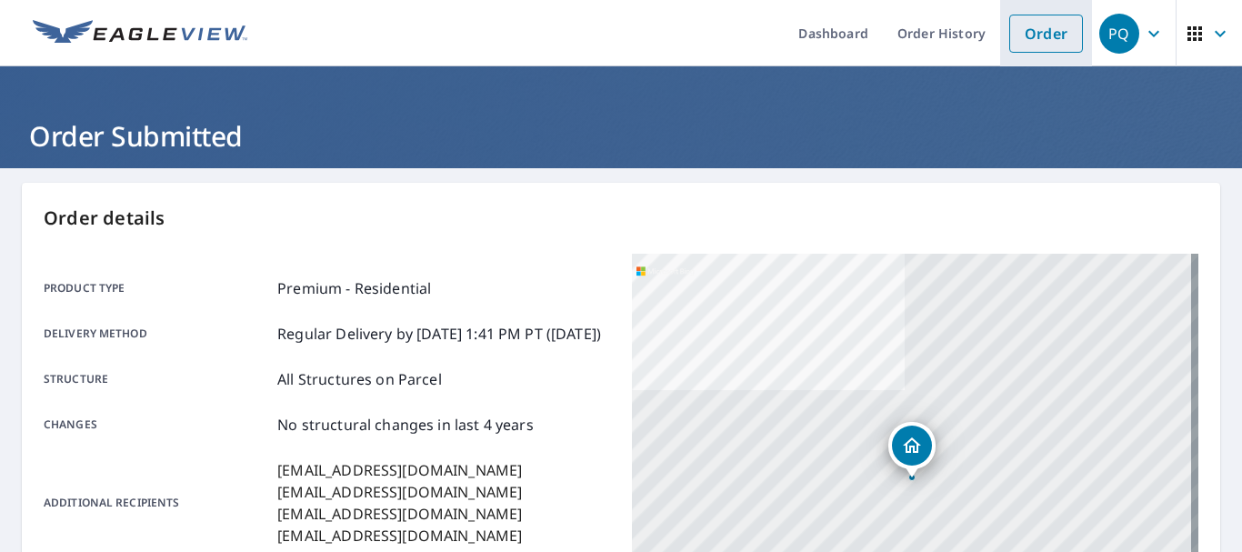
click at [1053, 44] on link "Order" at bounding box center [1046, 34] width 74 height 38
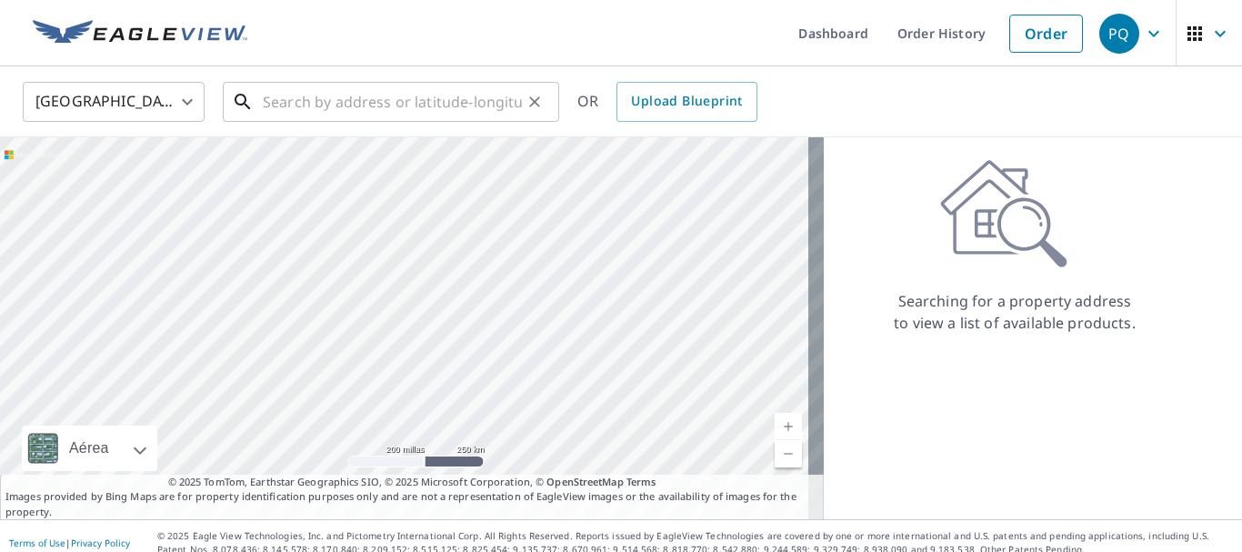
click at [376, 102] on input "text" at bounding box center [392, 101] width 259 height 51
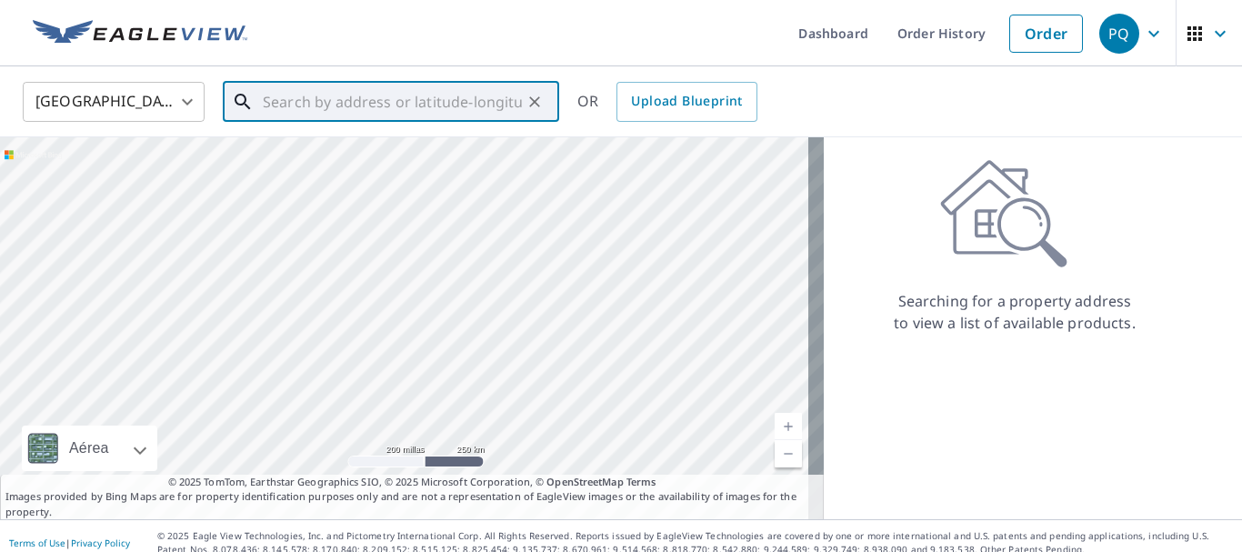
paste input "[STREET_ADDRESS][PERSON_NAME]"
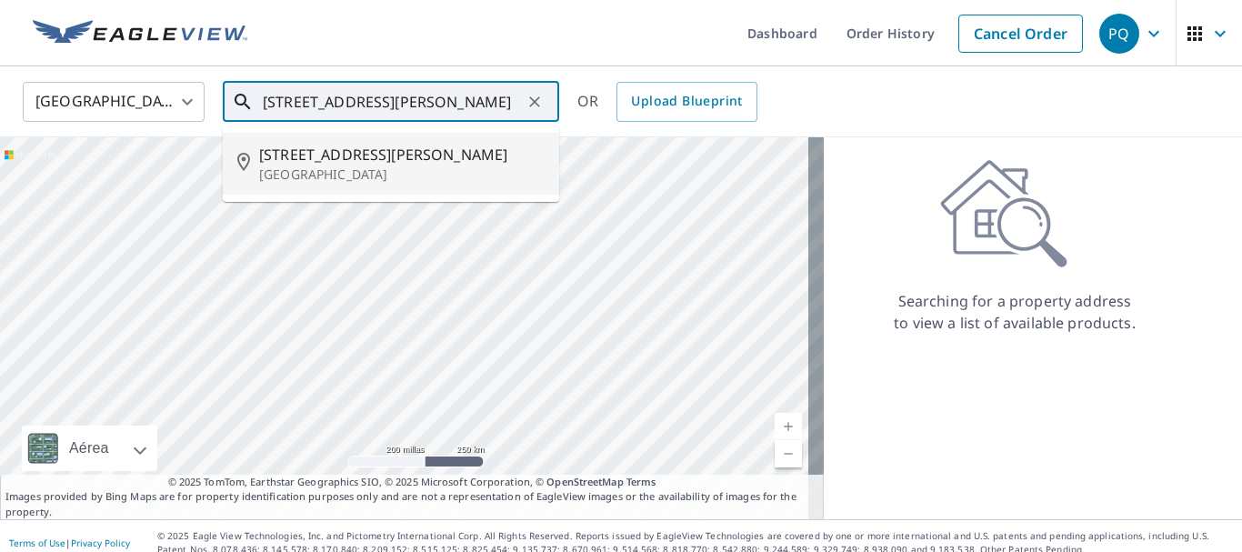
drag, startPoint x: 369, startPoint y: 165, endPoint x: 359, endPoint y: 156, distance: 12.9
click at [363, 161] on div "[STREET_ADDRESS][PERSON_NAME]" at bounding box center [402, 164] width 286 height 40
type input "[STREET_ADDRESS][PERSON_NAME]"
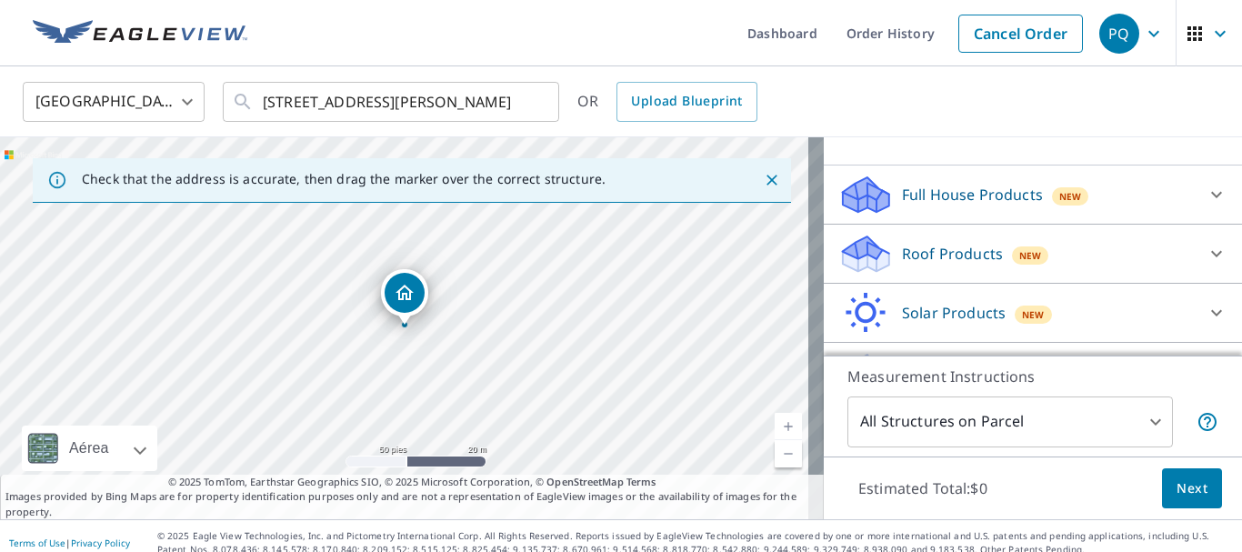
scroll to position [182, 0]
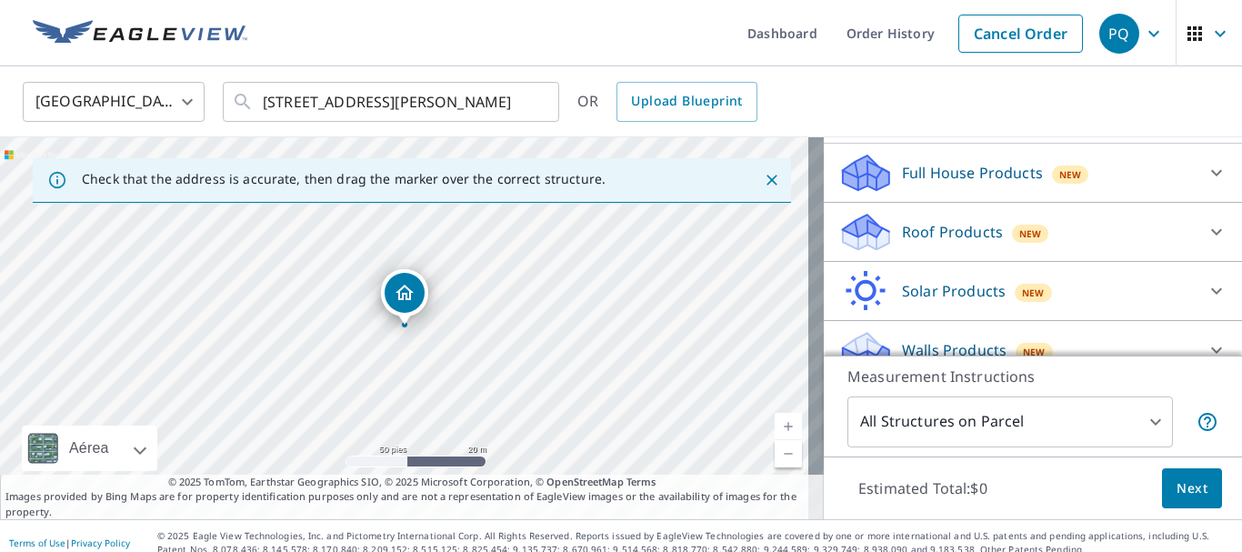
click at [933, 243] on p "Roof Products" at bounding box center [952, 232] width 101 height 22
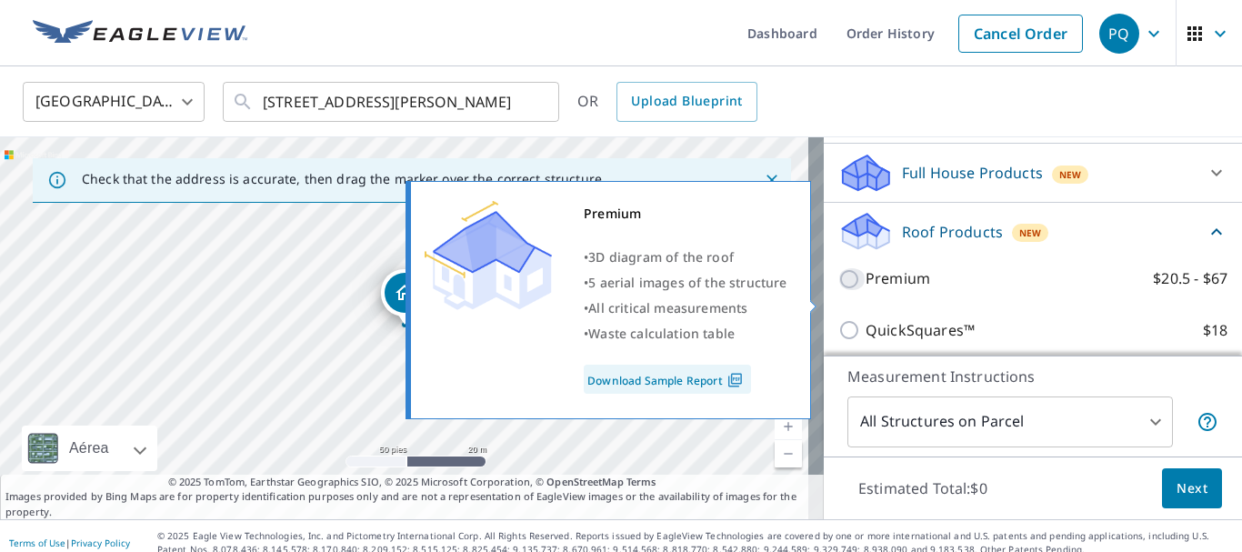
click at [838, 290] on input "Premium $20.5 - $67" at bounding box center [851, 279] width 27 height 22
checkbox input "true"
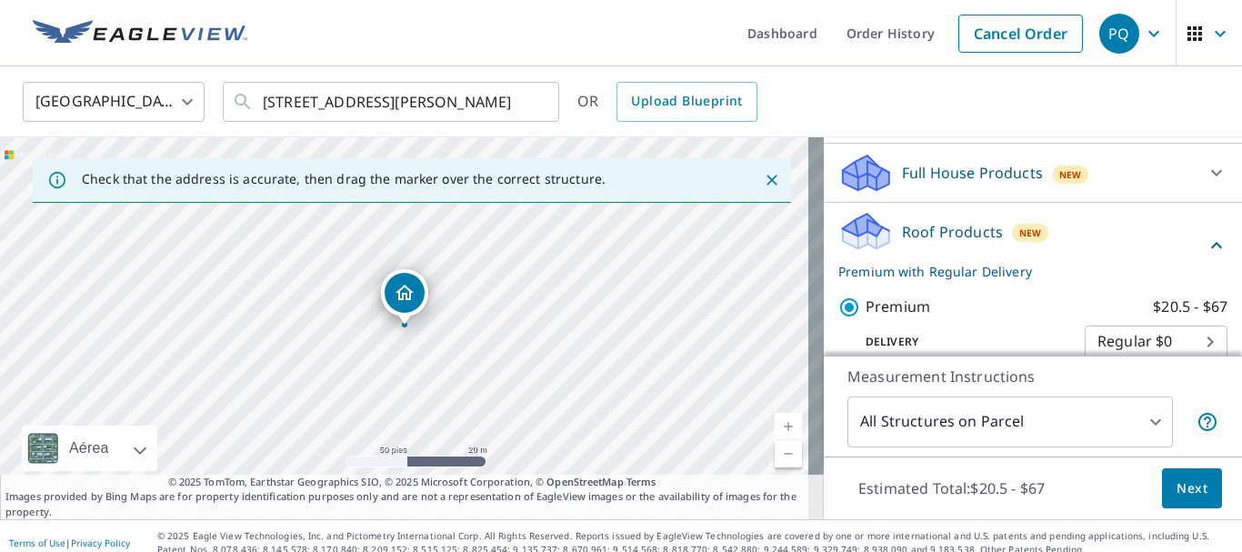
click at [1189, 491] on span "Next" at bounding box center [1192, 488] width 31 height 23
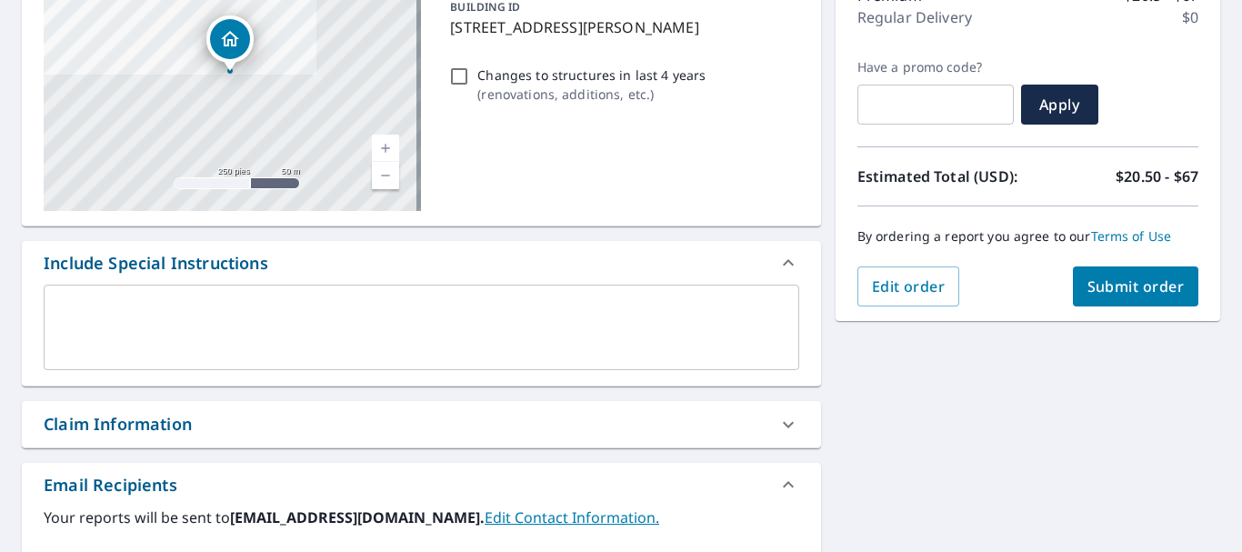
scroll to position [273, 0]
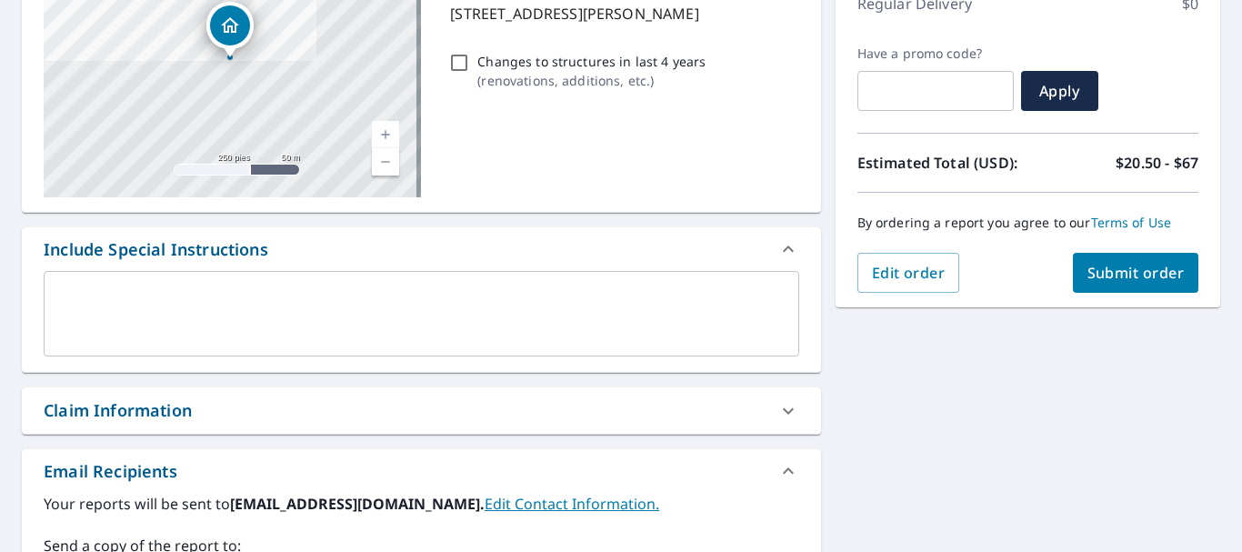
click at [252, 423] on div "Claim Information" at bounding box center [421, 410] width 799 height 46
checkbox input "true"
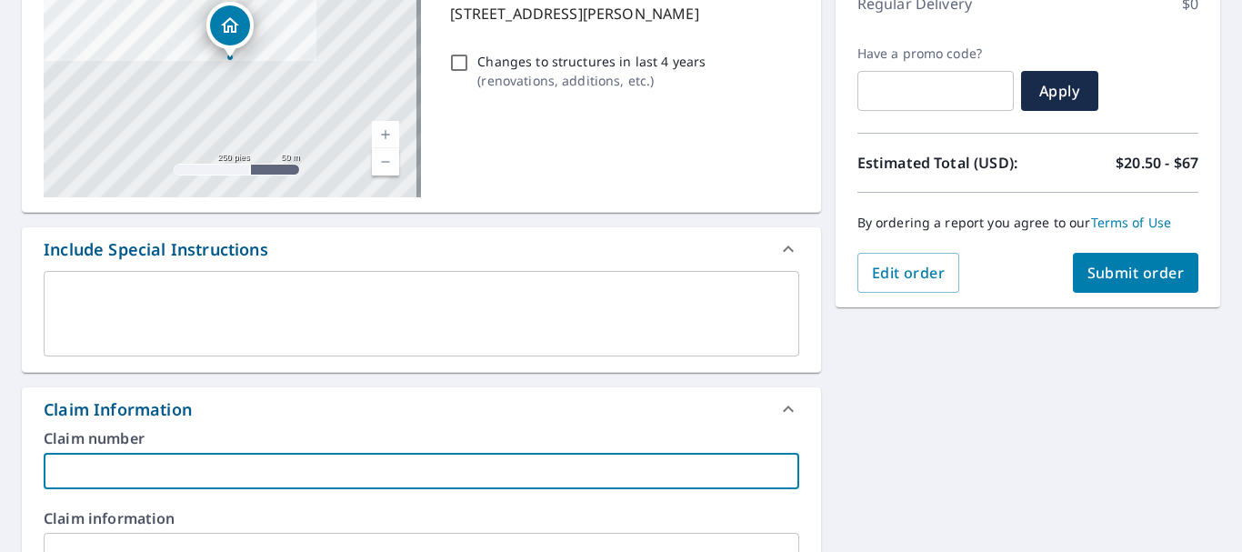
click at [181, 467] on input "text" at bounding box center [422, 471] width 756 height 36
paste input "8813 [PERSON_NAME]"
type input "8813 [PERSON_NAME]"
checkbox input "true"
type input "8813 [PERSON_NAME]"
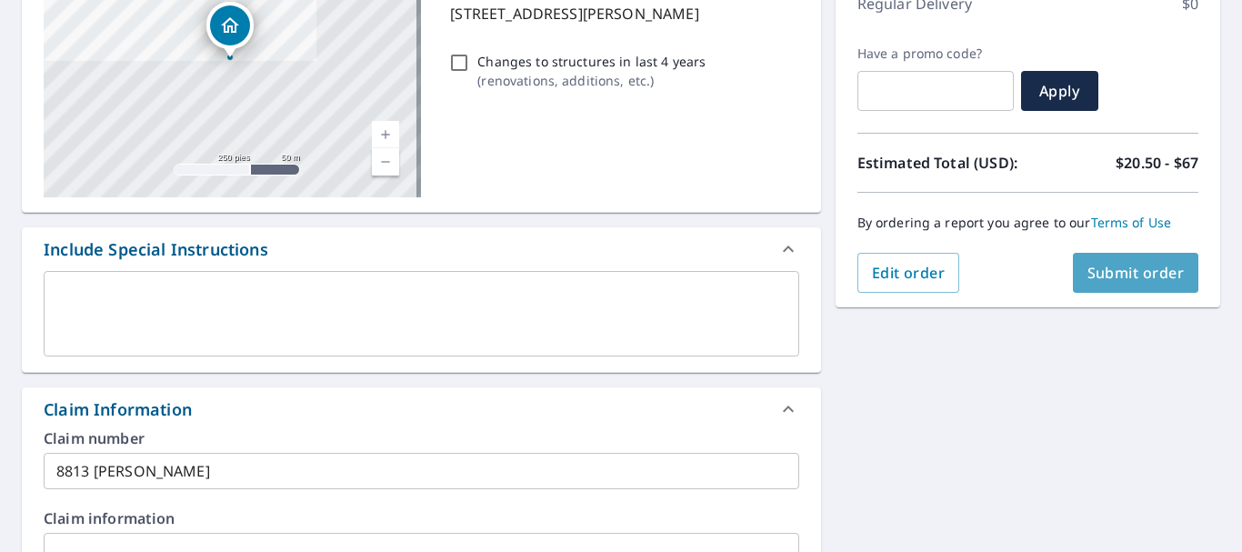
click at [1088, 275] on span "Submit order" at bounding box center [1136, 273] width 97 height 20
checkbox input "true"
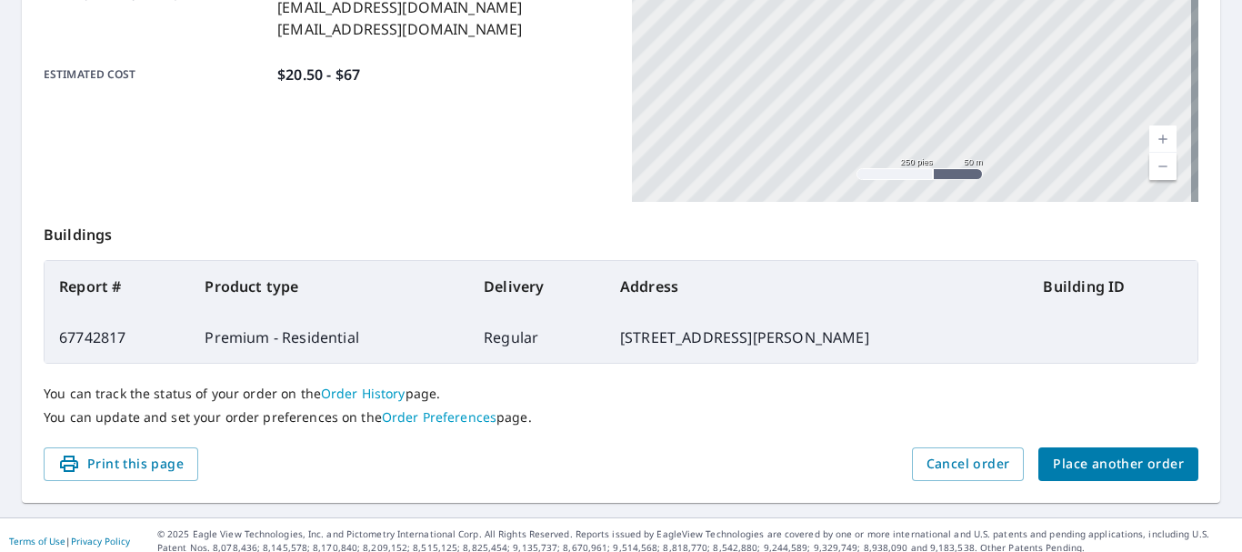
scroll to position [518, 0]
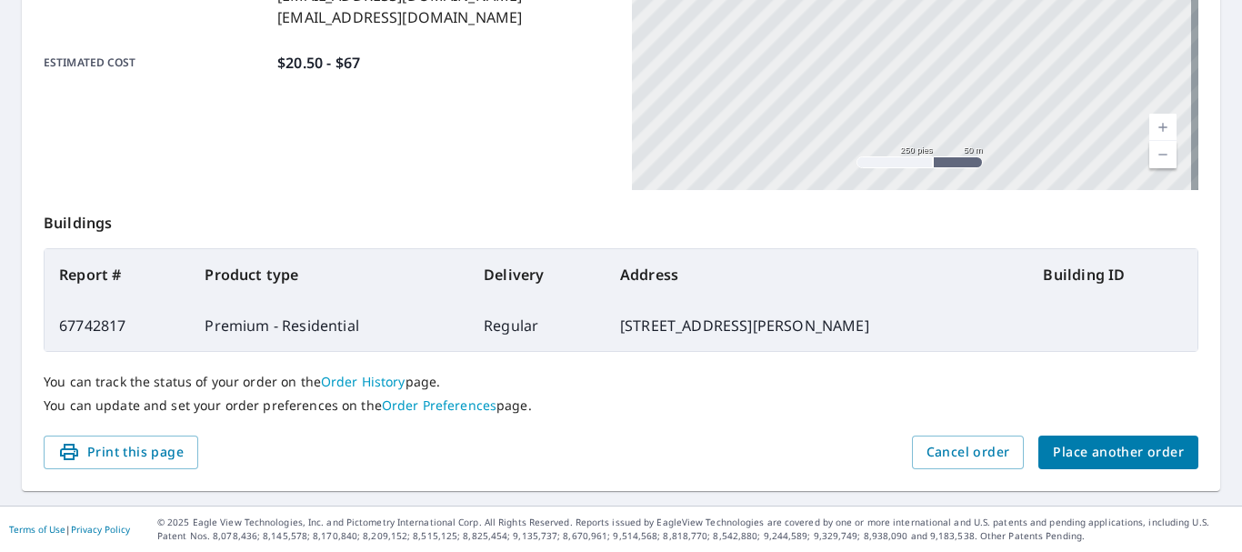
click at [1091, 459] on span "Place another order" at bounding box center [1118, 452] width 131 height 23
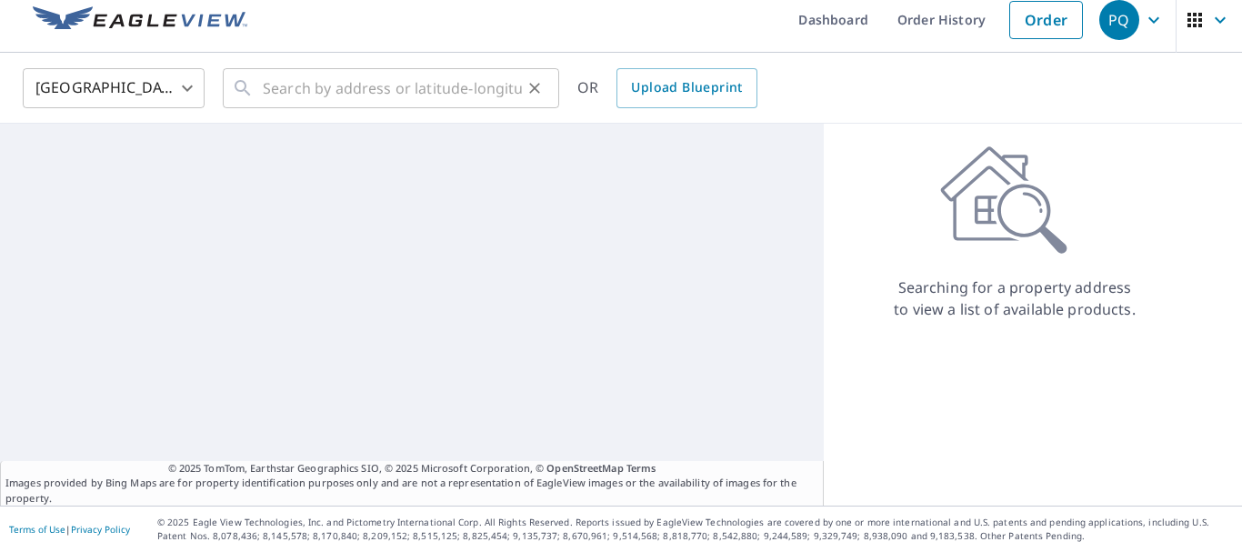
scroll to position [14, 0]
